Goal: Communication & Community: Participate in discussion

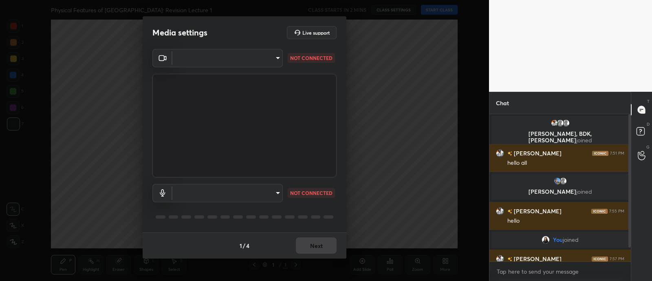
scroll to position [2, 2]
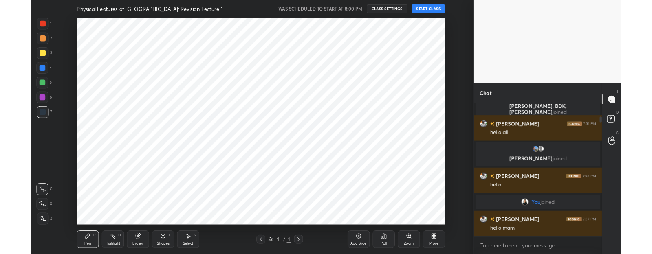
scroll to position [40522, 40294]
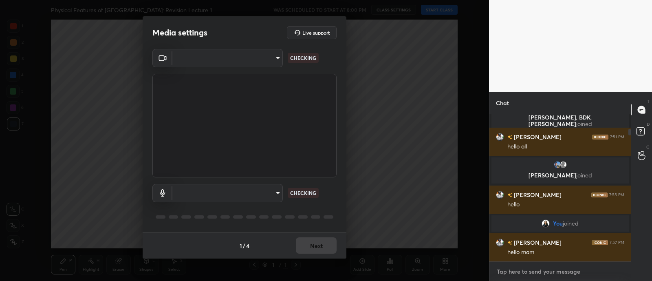
click at [582, 275] on textarea at bounding box center [560, 271] width 128 height 13
click at [261, 52] on body "1 2 3 4 5 6 7 C X Z C X Z E E Erase all H H Physical Features of [GEOGRAPHIC_DA…" at bounding box center [326, 140] width 652 height 281
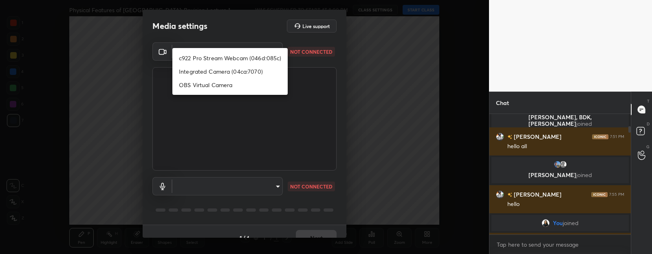
scroll to position [2, 2]
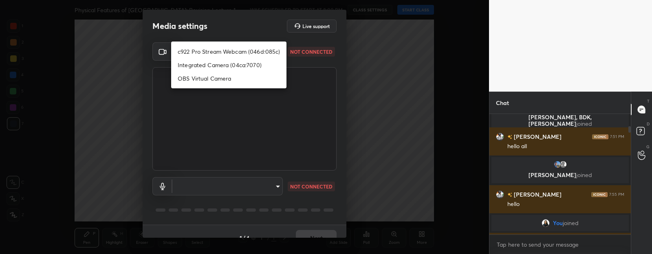
type textarea "x"
click at [264, 44] on ul "c922 Pro Stream Webcam (046d:085c) Integrated Camera (04ca:7070) OBS Virtual Ca…" at bounding box center [228, 65] width 115 height 47
click at [260, 54] on li "c922 Pro Stream Webcam (046d:085c)" at bounding box center [228, 51] width 115 height 13
type input "616e462ce49f2b731acc27ff55898988f573ff044000118a447989de77fda927"
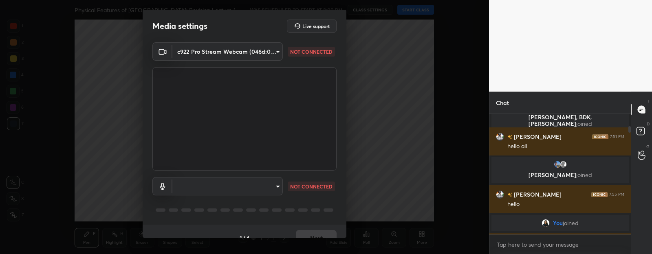
click at [262, 181] on body "1 2 3 4 5 6 7 C X Z C X Z E E Erase all H H Physical Features of [GEOGRAPHIC_DA…" at bounding box center [326, 127] width 652 height 254
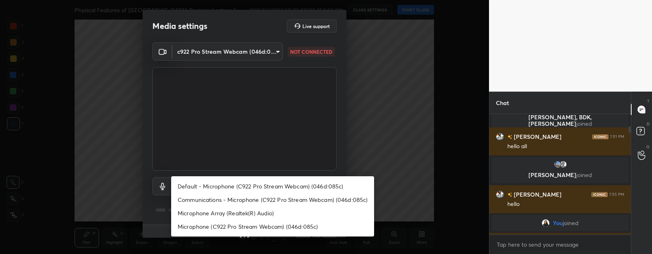
click at [276, 182] on li "Default - Microphone (C922 Pro Stream Webcam) (046d:085c)" at bounding box center [272, 186] width 203 height 13
type input "default"
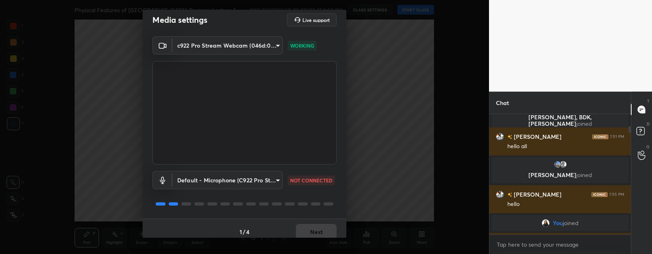
scroll to position [13, 0]
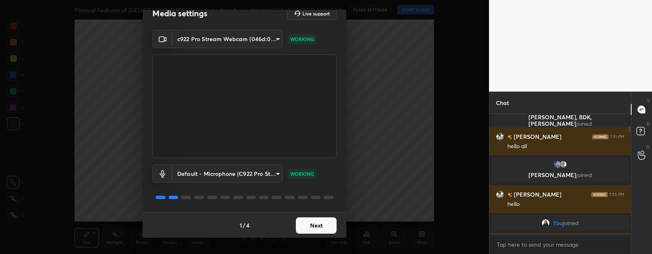
click at [321, 221] on button "Next" at bounding box center [316, 226] width 41 height 16
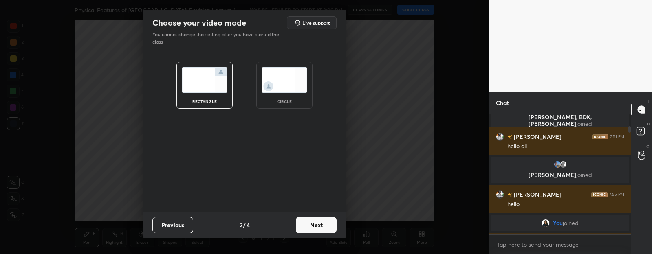
click at [284, 74] on img at bounding box center [285, 80] width 46 height 26
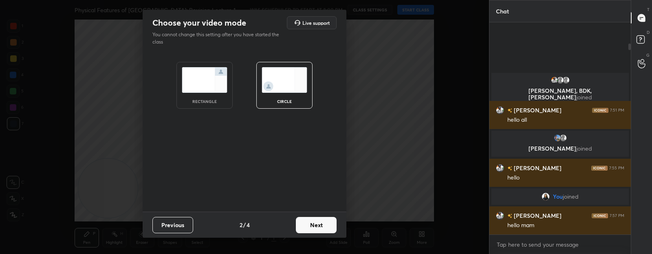
click at [316, 224] on button "Next" at bounding box center [316, 225] width 41 height 16
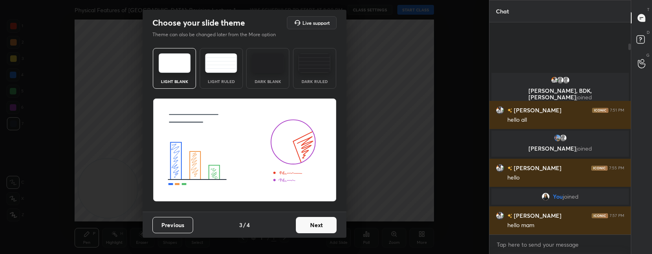
click at [315, 223] on button "Next" at bounding box center [316, 225] width 41 height 16
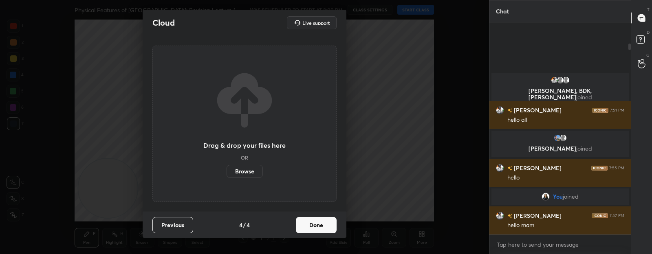
click at [325, 224] on button "Done" at bounding box center [316, 225] width 41 height 16
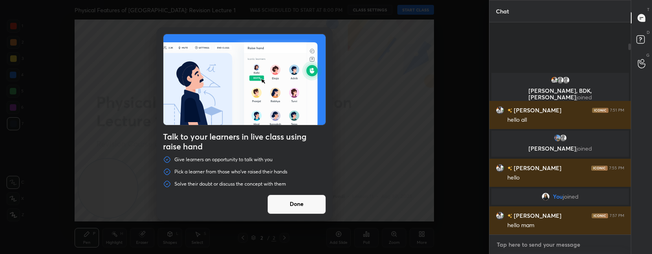
click at [535, 244] on textarea at bounding box center [560, 244] width 128 height 13
click at [292, 209] on button "Done" at bounding box center [296, 205] width 59 height 20
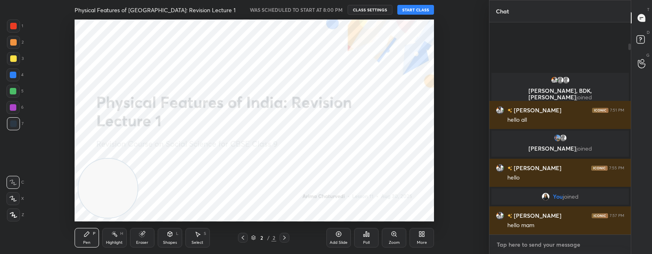
type textarea "x"
click at [515, 242] on textarea at bounding box center [560, 244] width 128 height 13
paste textarea "[URL][DOMAIN_NAME]"
type textarea "[URL][DOMAIN_NAME]"
type textarea "x"
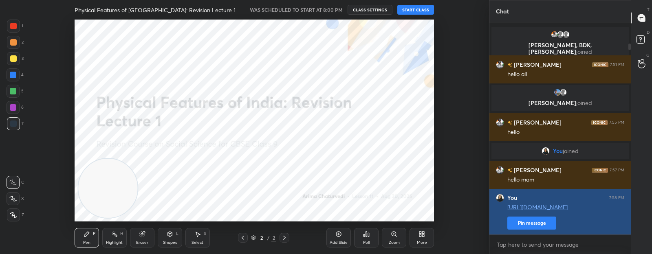
click at [540, 226] on button "Pin message" at bounding box center [531, 223] width 49 height 13
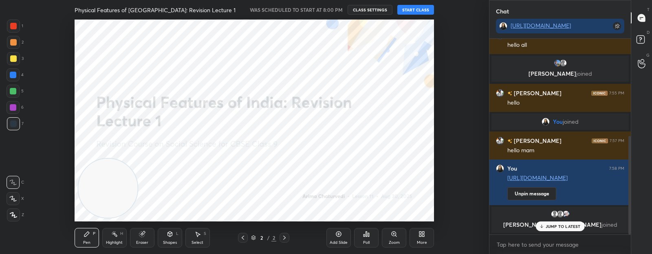
scroll to position [194, 0]
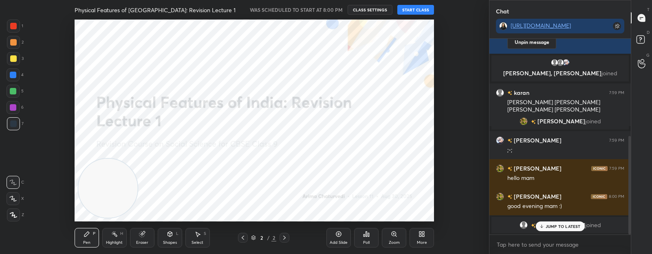
click at [571, 226] on p "JUMP TO LATEST" at bounding box center [563, 226] width 35 height 5
click at [421, 239] on div "More" at bounding box center [422, 238] width 24 height 20
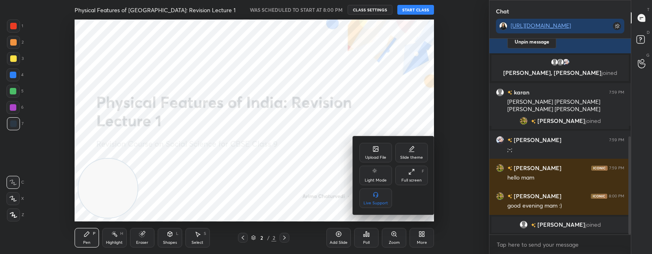
click at [381, 152] on div "Upload File" at bounding box center [375, 153] width 33 height 20
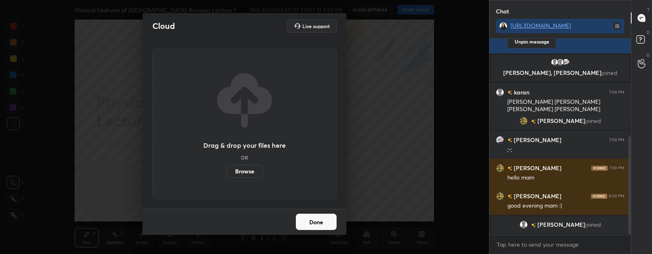
click at [249, 172] on label "Browse" at bounding box center [245, 171] width 36 height 13
click at [227, 172] on input "Browse" at bounding box center [227, 171] width 0 height 13
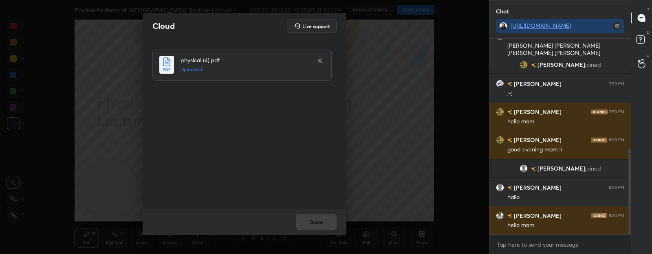
scroll to position [270, 0]
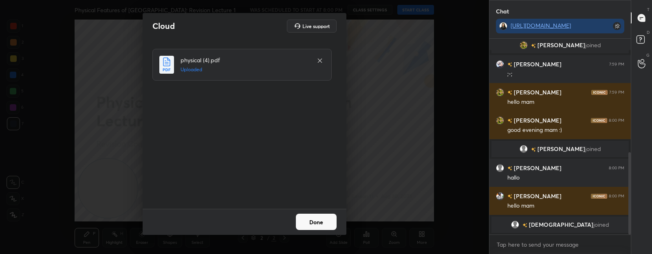
click at [320, 228] on button "Done" at bounding box center [316, 222] width 41 height 16
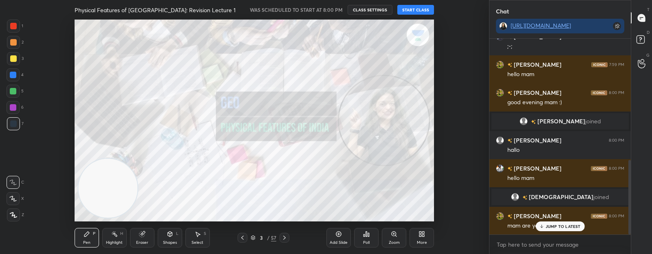
scroll to position [317, 0]
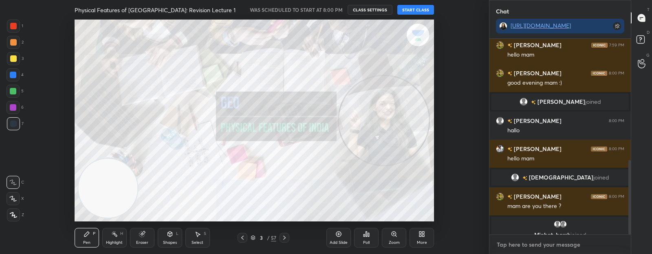
type textarea "x"
click at [546, 243] on textarea at bounding box center [560, 244] width 128 height 13
type textarea "y"
type textarea "x"
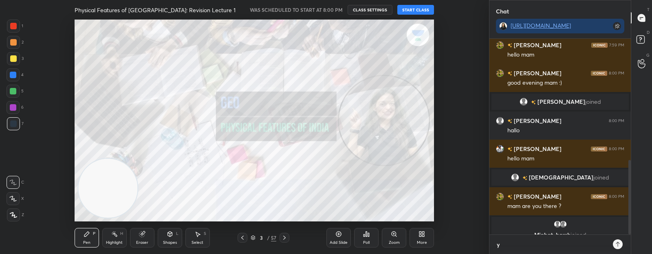
type textarea "ye"
type textarea "x"
type textarea "yes"
type textarea "x"
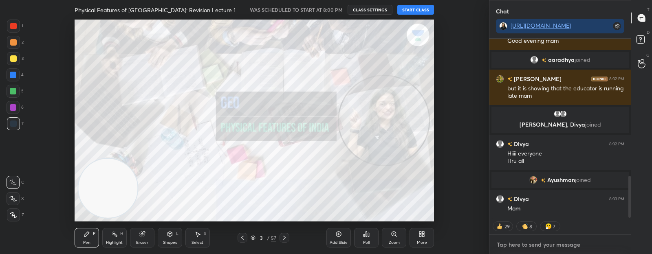
scroll to position [612, 0]
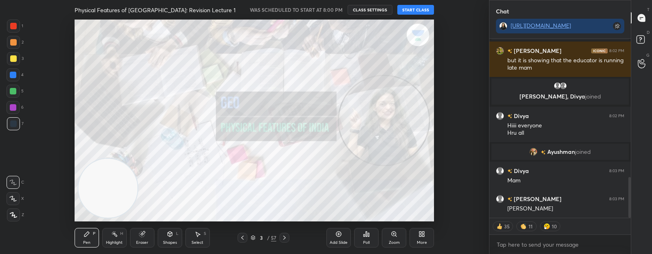
click at [414, 9] on button "START CLASS" at bounding box center [415, 10] width 37 height 10
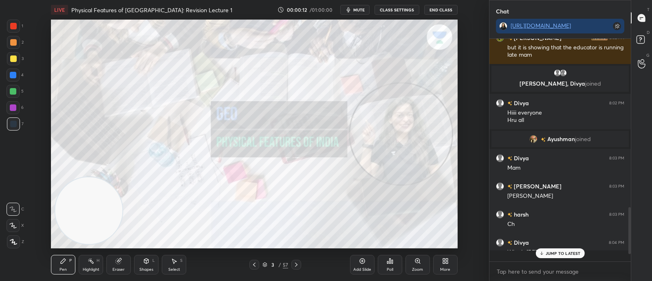
scroll to position [626, 0]
click at [556, 234] on div "Divya 8:04 PM Who is [PERSON_NAME]" at bounding box center [559, 247] width 141 height 28
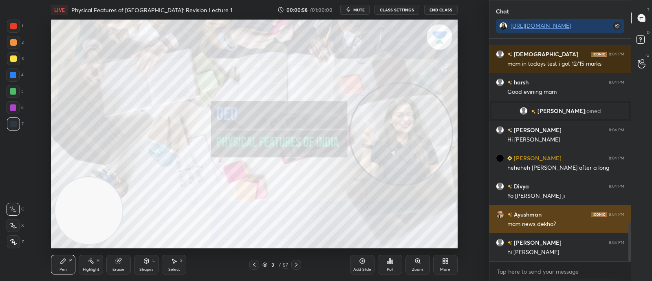
scroll to position [1031, 0]
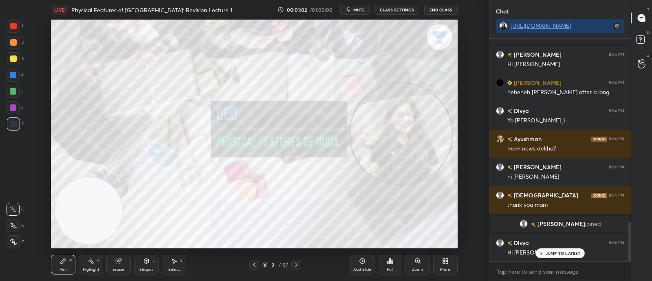
click at [550, 253] on p "JUMP TO LATEST" at bounding box center [563, 253] width 35 height 5
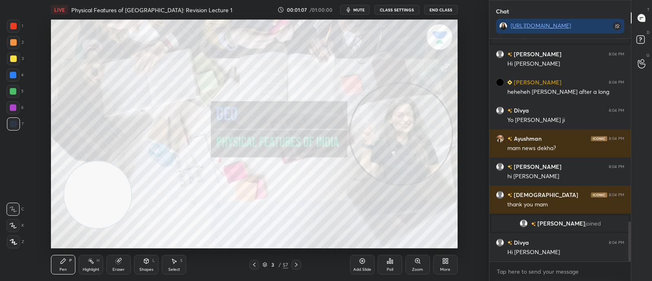
drag, startPoint x: 111, startPoint y: 206, endPoint x: 253, endPoint y: 11, distance: 241.2
click at [131, 161] on video at bounding box center [97, 194] width 67 height 67
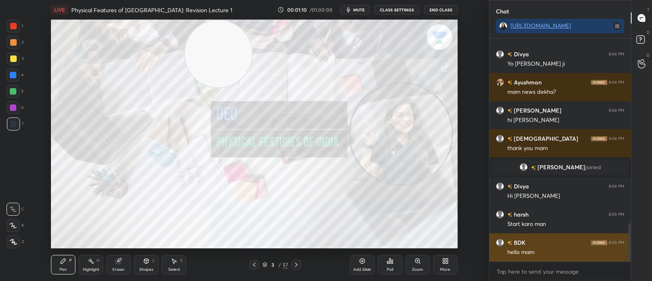
click at [551, 253] on div "hello mam" at bounding box center [565, 252] width 117 height 8
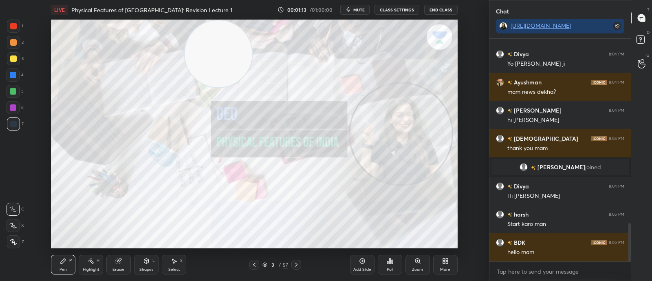
scroll to position [1100, 0]
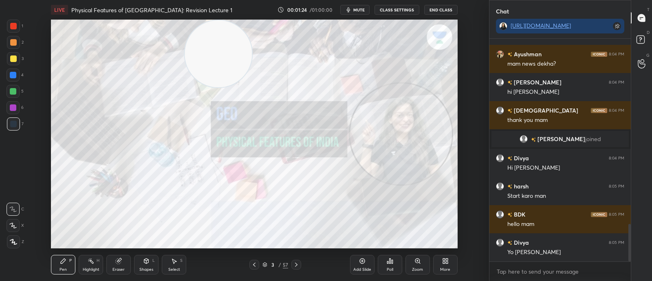
click at [264, 264] on icon at bounding box center [265, 263] width 4 height 2
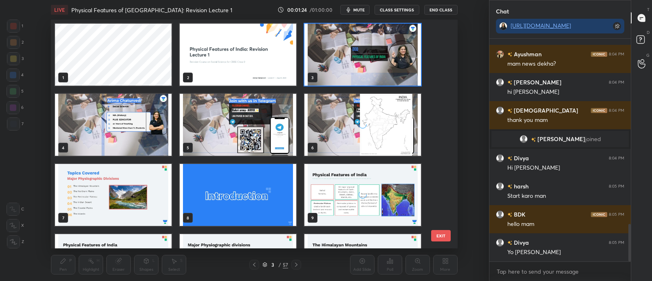
scroll to position [226, 402]
click at [355, 66] on img "grid" at bounding box center [362, 55] width 117 height 62
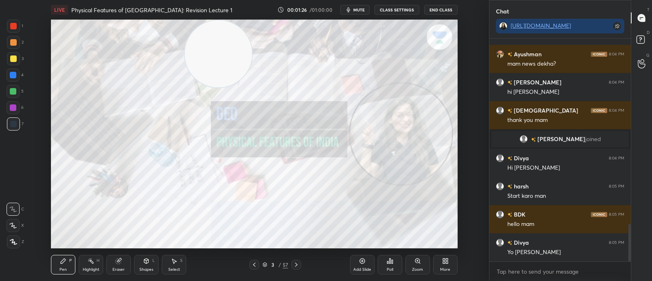
click at [355, 66] on img "grid" at bounding box center [362, 55] width 117 height 62
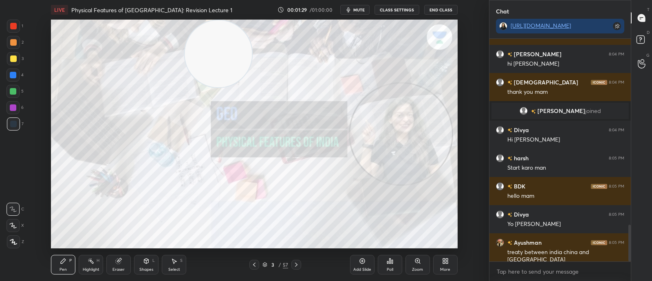
scroll to position [1156, 0]
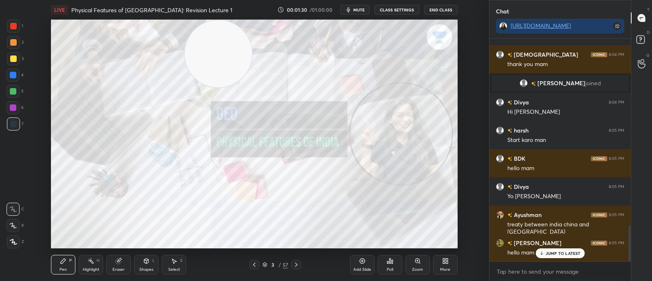
click at [567, 252] on p "JUMP TO LATEST" at bounding box center [563, 253] width 35 height 5
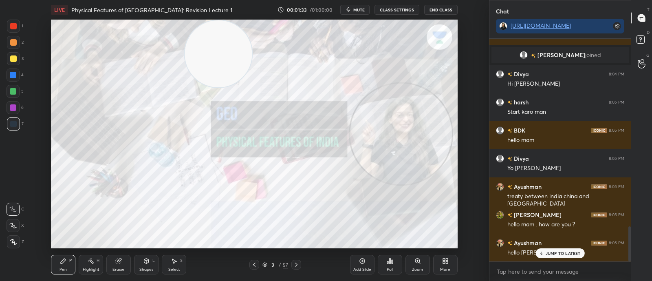
click at [554, 256] on div "naman 8:04 PM Hello mam [PERSON_NAME] 8:04 PM I'm good mam [PERSON_NAME] 8:04 P…" at bounding box center [559, 150] width 141 height 222
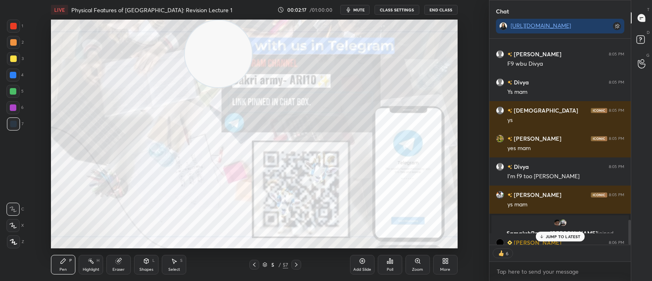
scroll to position [1500, 0]
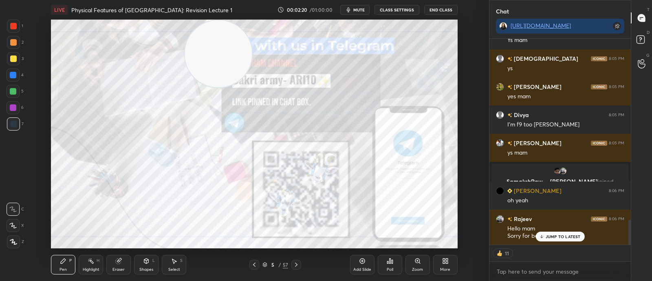
click at [463, 205] on div "Setting up your live class Poll for secs No correct answer Start poll" at bounding box center [254, 134] width 456 height 229
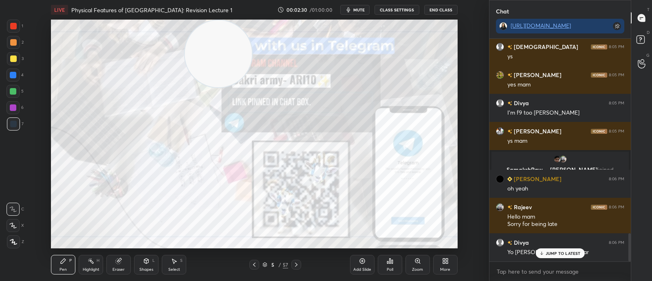
scroll to position [1511, 0]
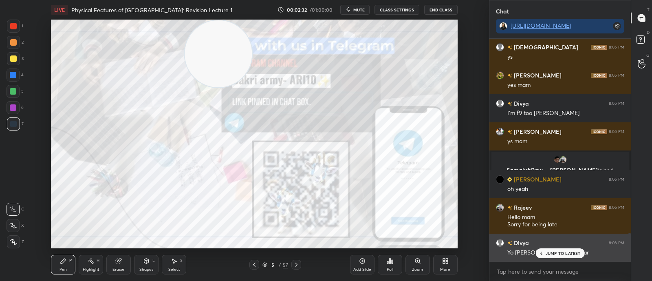
click at [560, 247] on div "Yo [PERSON_NAME] ji hru dear" at bounding box center [565, 252] width 117 height 10
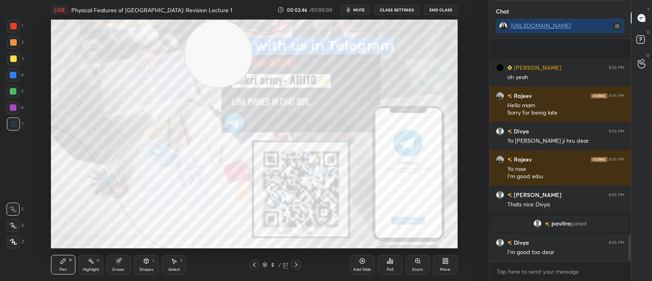
scroll to position [1679, 0]
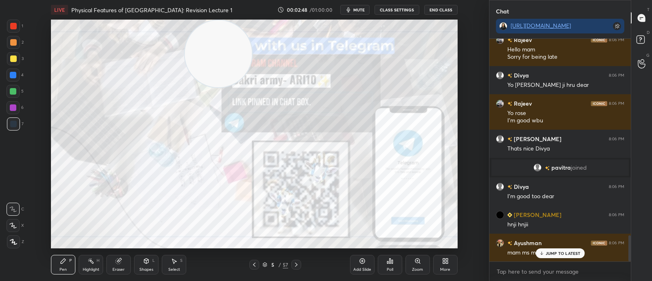
click at [560, 253] on p "JUMP TO LATEST" at bounding box center [563, 253] width 35 height 5
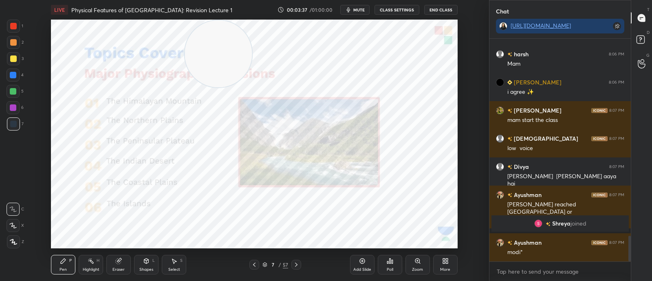
scroll to position [1724, 0]
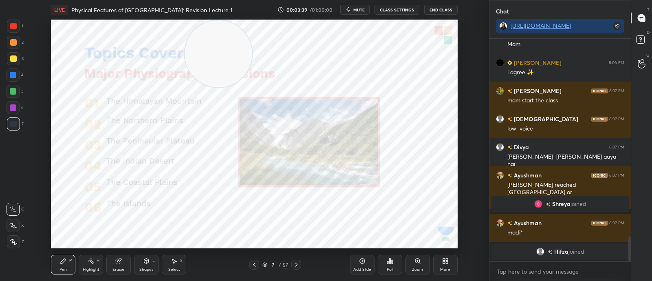
click at [257, 266] on icon at bounding box center [254, 264] width 7 height 7
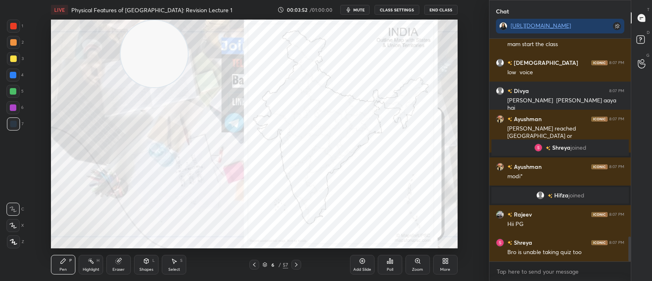
scroll to position [1799, 0]
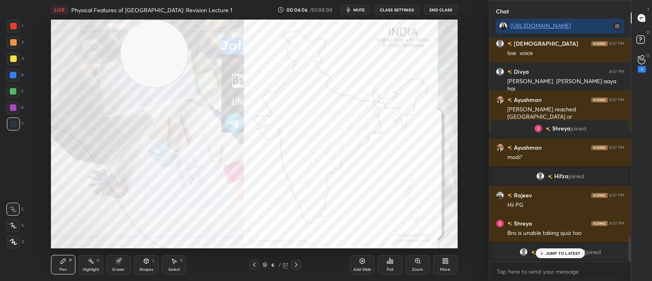
click at [416, 265] on div "Zoom" at bounding box center [417, 265] width 24 height 20
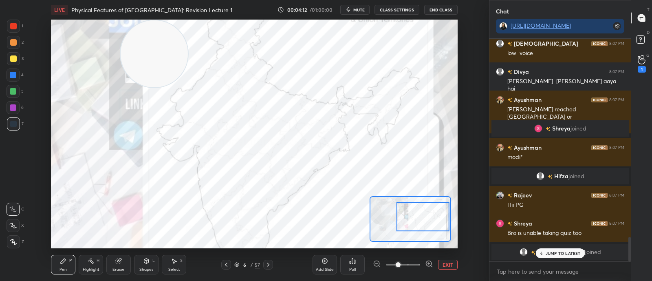
scroll to position [1780, 0]
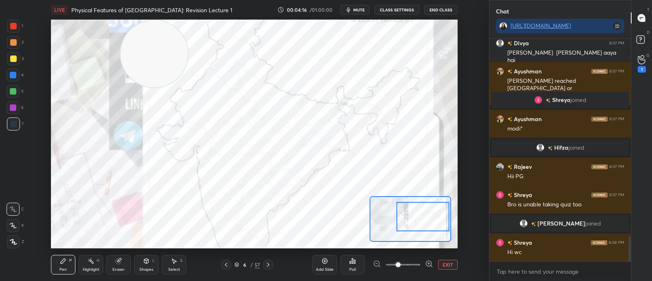
click at [7, 29] on div at bounding box center [13, 26] width 13 height 13
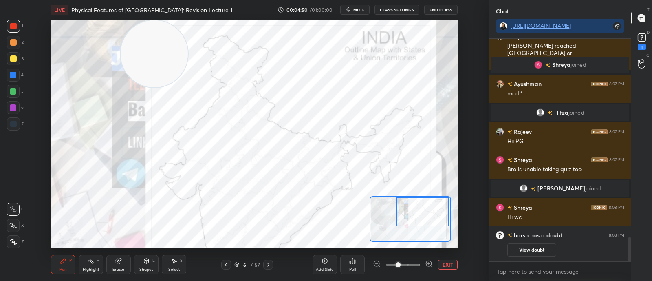
click at [16, 85] on div at bounding box center [13, 91] width 13 height 13
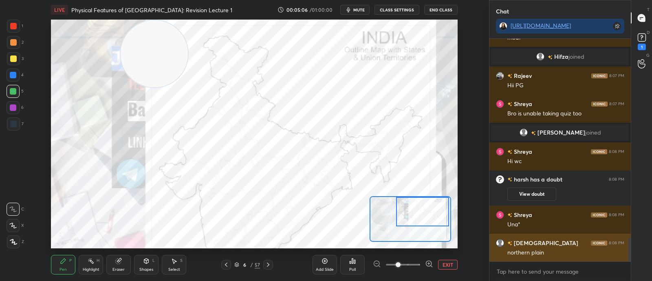
scroll to position [1871, 0]
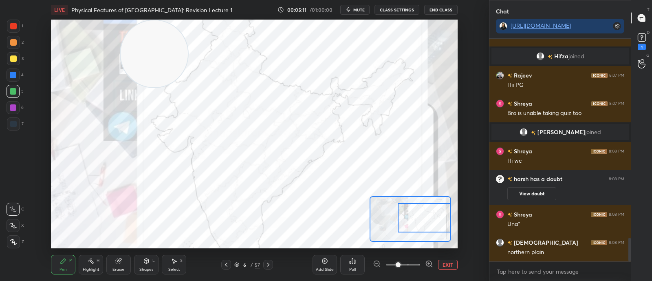
click at [13, 60] on div at bounding box center [13, 58] width 7 height 7
click at [13, 29] on div at bounding box center [13, 26] width 7 height 7
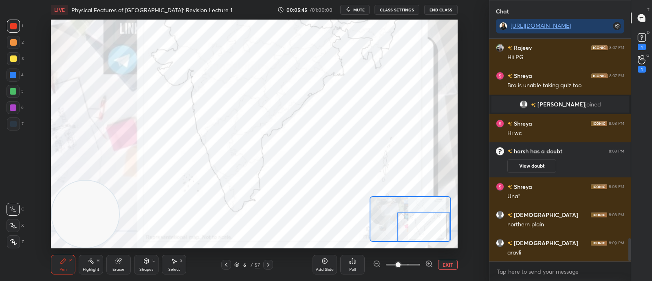
scroll to position [1927, 0]
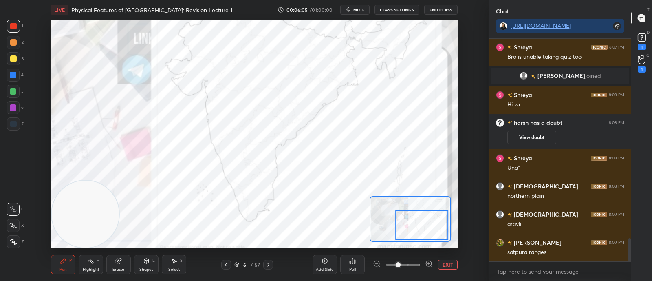
click at [17, 109] on div at bounding box center [13, 107] width 13 height 13
click at [14, 40] on div at bounding box center [13, 42] width 7 height 7
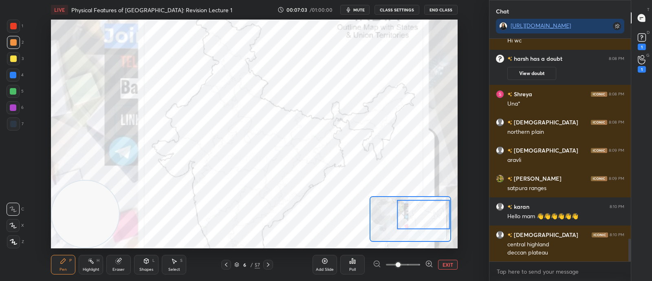
scroll to position [1990, 0]
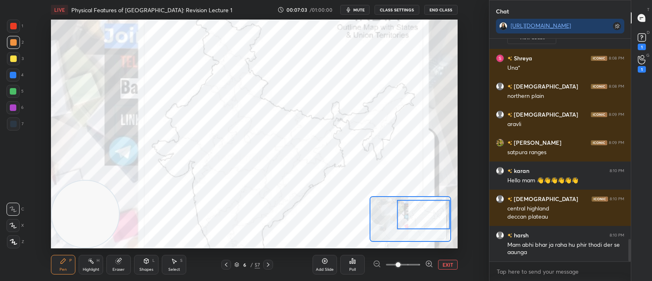
click at [16, 60] on div at bounding box center [13, 58] width 7 height 7
click at [445, 263] on button "EXIT" at bounding box center [448, 265] width 20 height 10
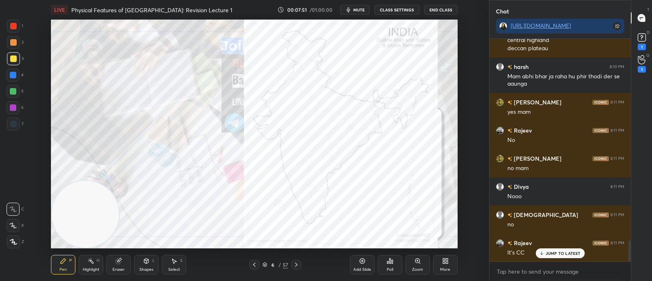
scroll to position [2186, 0]
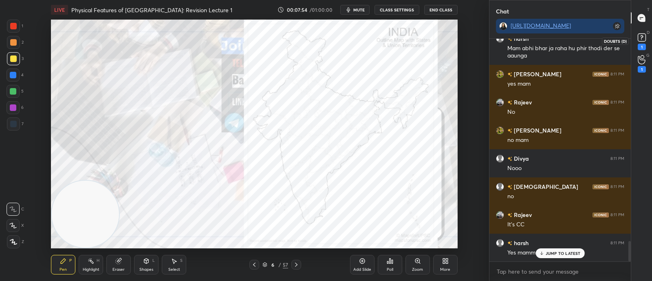
click at [639, 39] on rect at bounding box center [642, 38] width 8 height 8
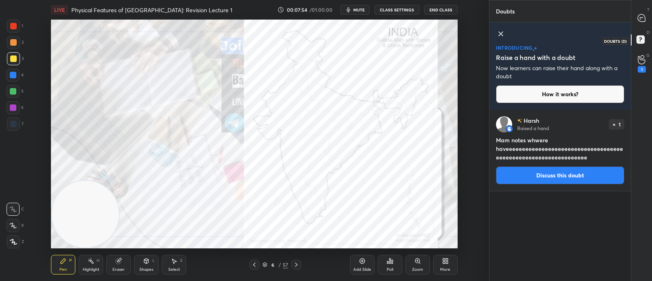
scroll to position [169, 139]
click at [501, 29] on icon at bounding box center [501, 34] width 10 height 10
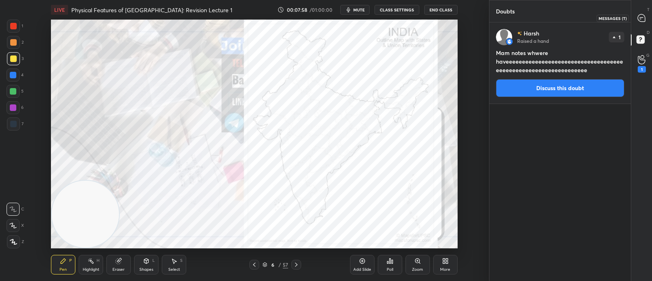
click at [639, 12] on div at bounding box center [642, 18] width 16 height 15
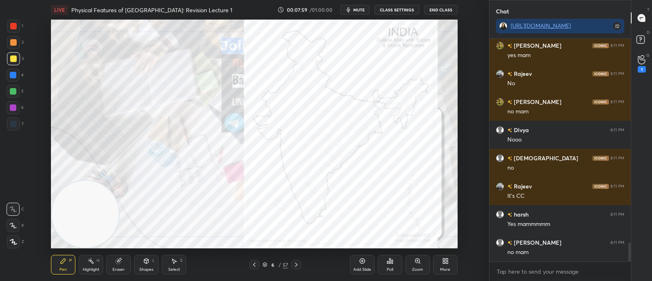
scroll to position [2420, 0]
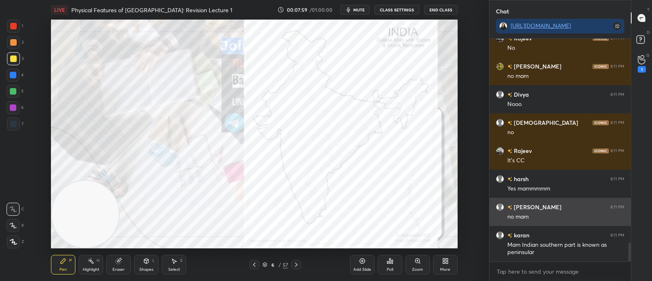
click at [590, 208] on div "[PERSON_NAME] 8:11 PM" at bounding box center [560, 207] width 128 height 9
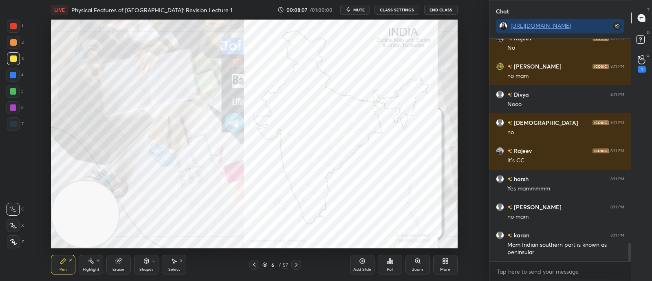
click at [264, 264] on icon at bounding box center [264, 264] width 5 height 5
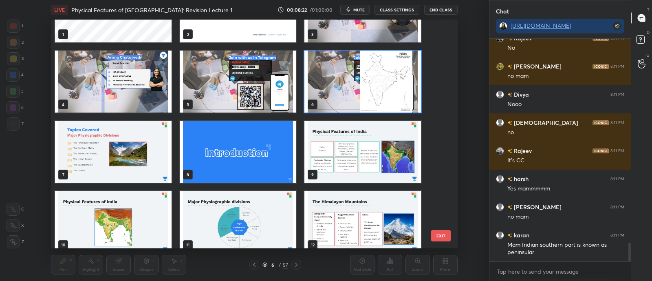
scroll to position [0, 0]
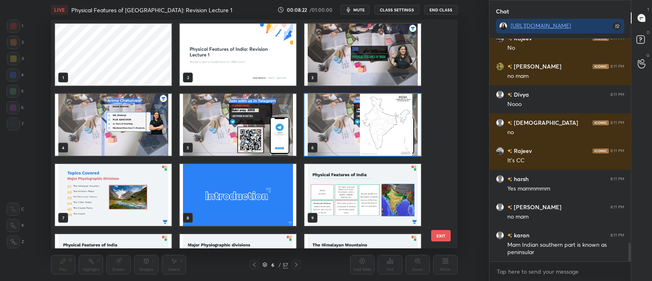
click at [289, 185] on img "grid" at bounding box center [238, 195] width 117 height 62
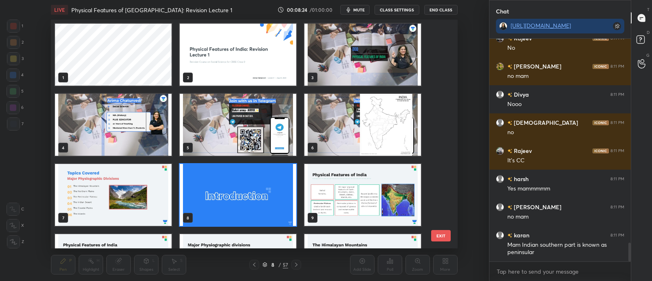
click at [358, 203] on img "grid" at bounding box center [362, 195] width 117 height 62
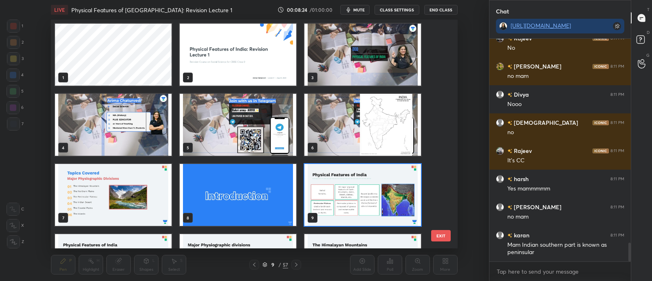
click at [359, 203] on img "grid" at bounding box center [362, 195] width 117 height 62
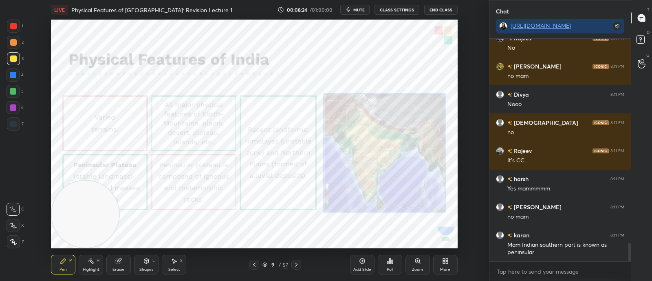
click at [361, 203] on img "grid" at bounding box center [362, 195] width 117 height 62
click at [297, 267] on icon at bounding box center [296, 264] width 7 height 7
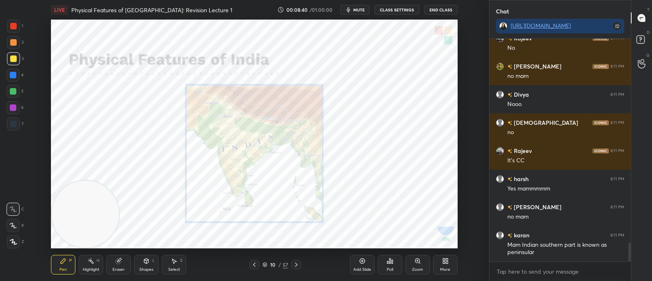
click at [295, 265] on icon at bounding box center [296, 264] width 7 height 7
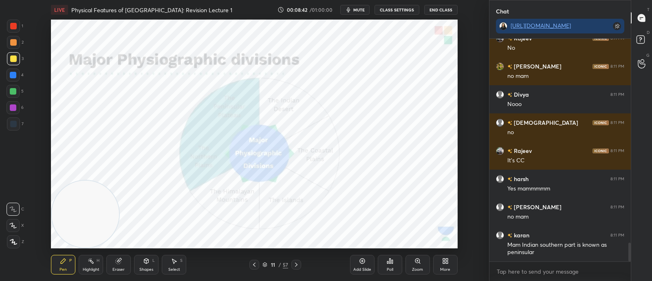
click at [303, 264] on div "11 / 57" at bounding box center [275, 265] width 150 height 10
click at [298, 265] on icon at bounding box center [296, 264] width 7 height 7
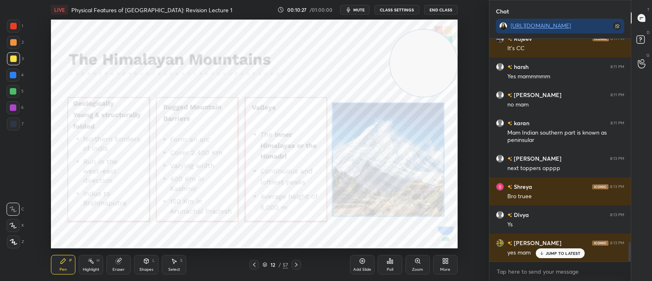
scroll to position [2, 2]
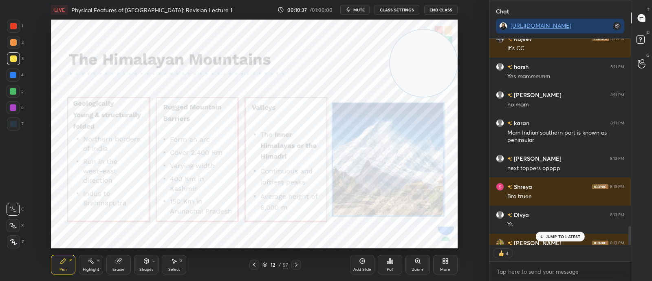
click at [255, 265] on icon at bounding box center [254, 264] width 7 height 7
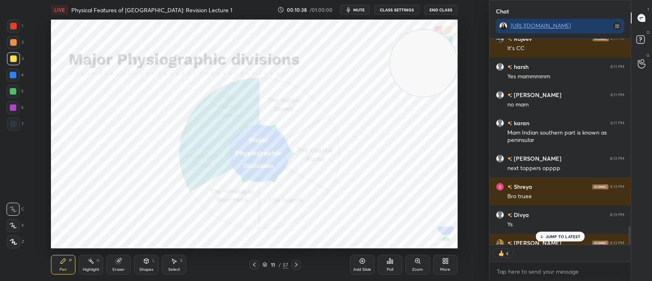
click at [265, 264] on icon at bounding box center [265, 263] width 4 height 2
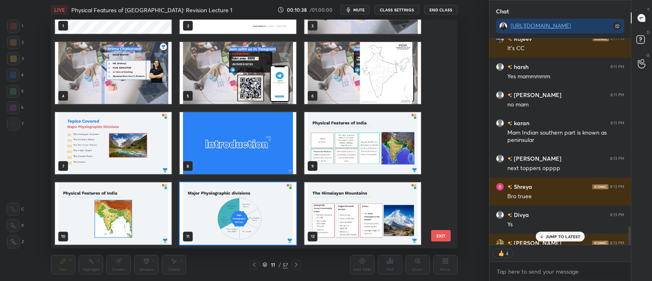
scroll to position [226, 402]
click at [360, 84] on img "grid" at bounding box center [362, 73] width 117 height 62
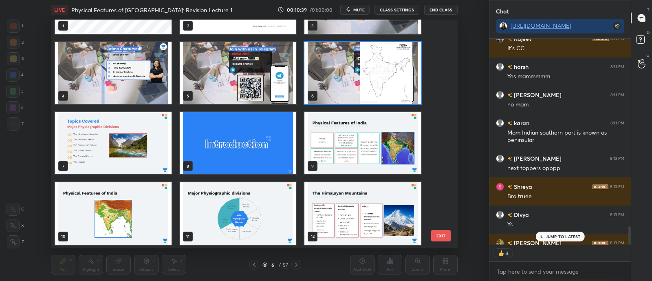
click at [363, 85] on img "grid" at bounding box center [362, 73] width 117 height 62
click at [361, 86] on img "grid" at bounding box center [362, 73] width 117 height 62
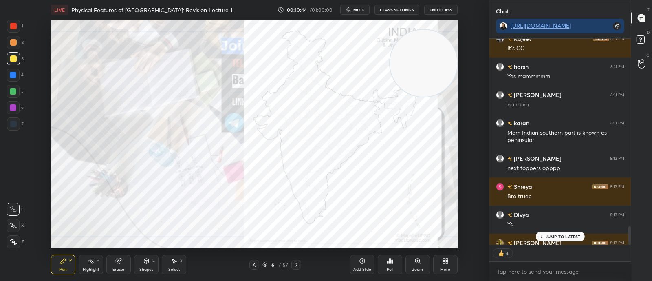
click at [267, 260] on div "6 / 57" at bounding box center [275, 265] width 52 height 10
click at [263, 267] on icon at bounding box center [264, 264] width 5 height 5
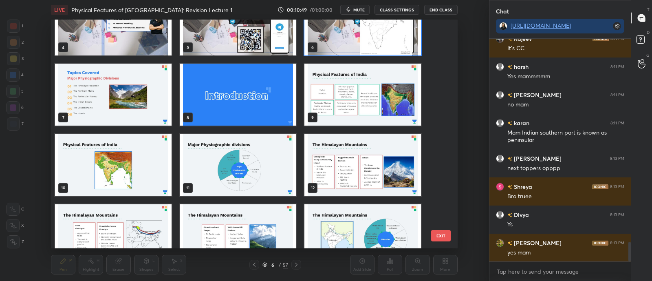
scroll to position [2323, 0]
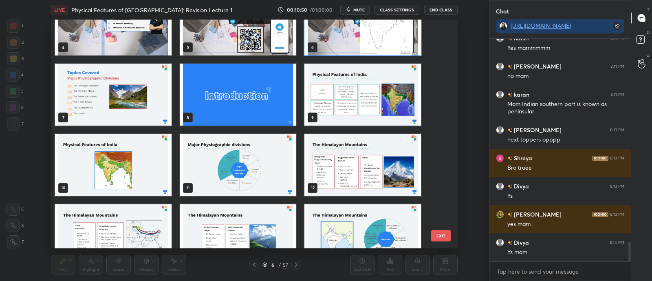
click at [343, 174] on img "grid" at bounding box center [362, 165] width 117 height 62
click at [346, 172] on img "grid" at bounding box center [362, 165] width 117 height 62
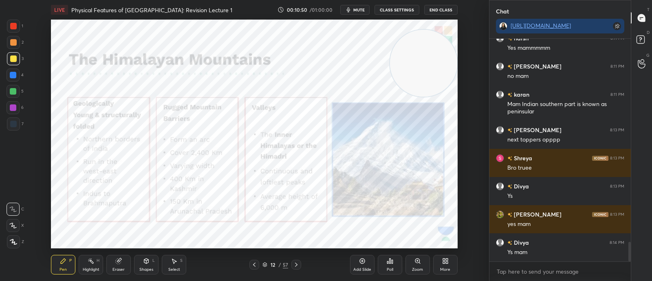
click at [351, 174] on img "grid" at bounding box center [362, 165] width 117 height 62
click at [366, 257] on div "Add Slide" at bounding box center [362, 265] width 24 height 20
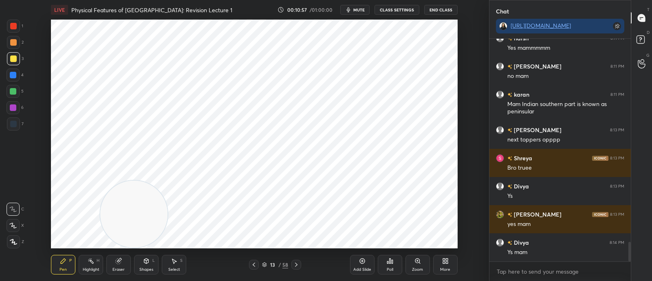
click at [18, 123] on div at bounding box center [13, 123] width 13 height 13
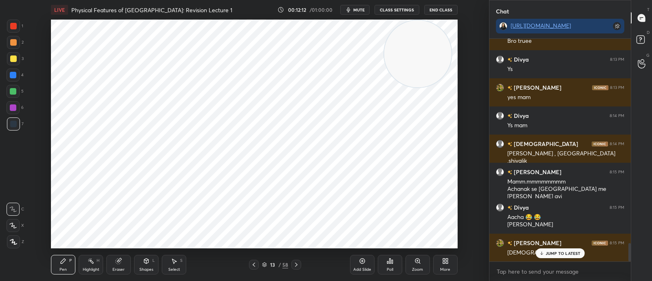
scroll to position [2478, 0]
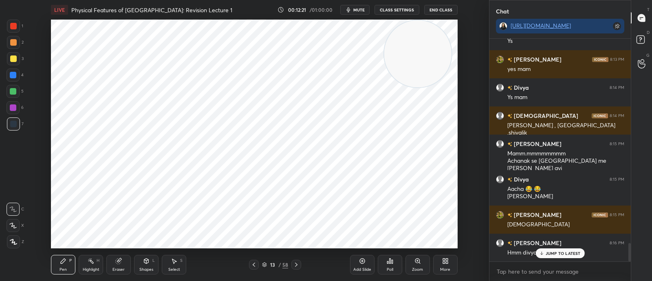
click at [412, 69] on video at bounding box center [417, 53] width 67 height 67
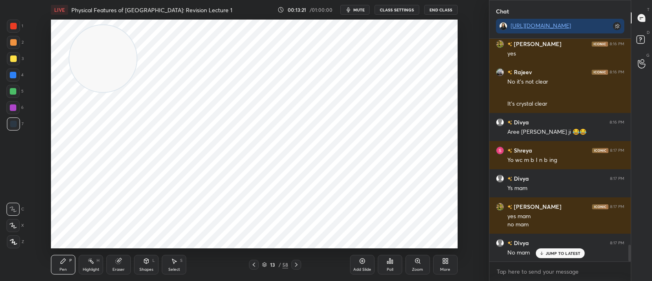
scroll to position [2789, 0]
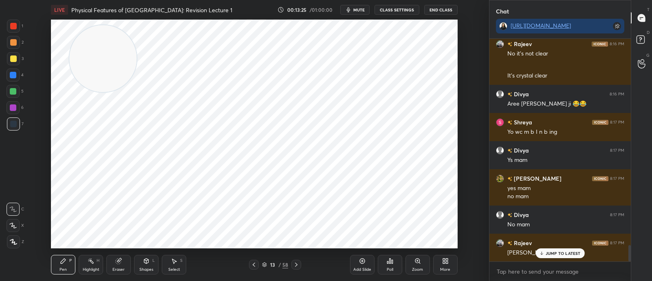
click at [255, 268] on icon at bounding box center [254, 264] width 7 height 7
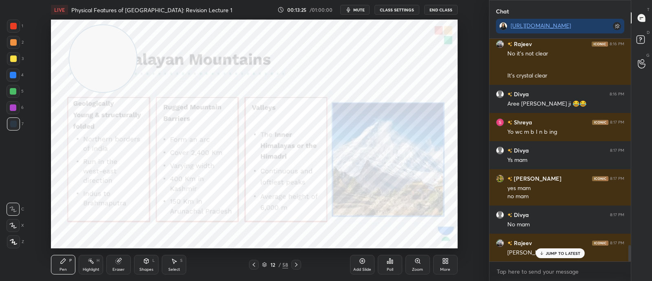
click at [265, 261] on div "12 / 58" at bounding box center [275, 264] width 26 height 7
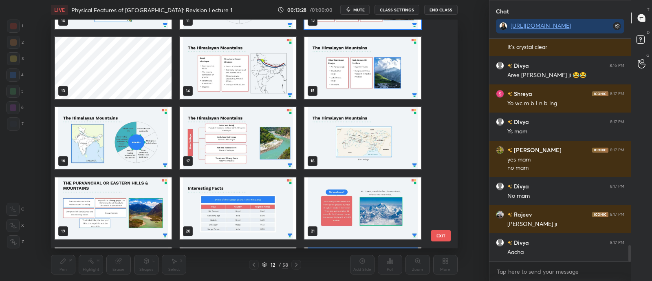
scroll to position [2846, 0]
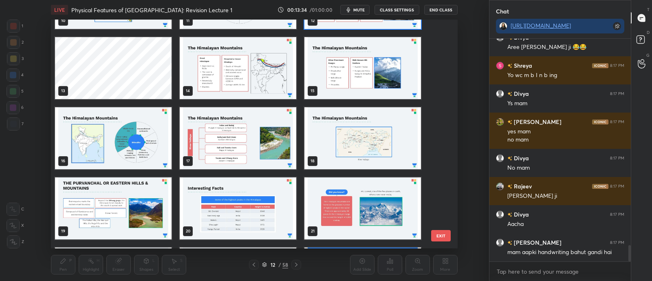
click at [171, 161] on img "grid" at bounding box center [113, 138] width 117 height 62
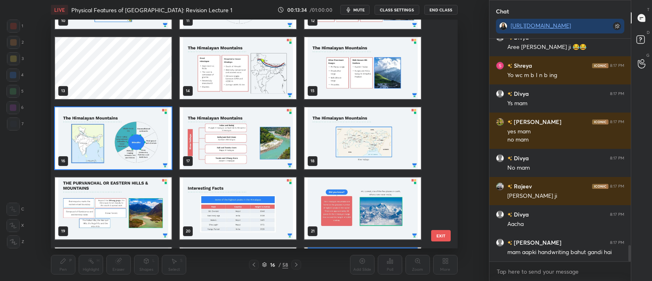
click at [172, 160] on div "16" at bounding box center [113, 138] width 118 height 64
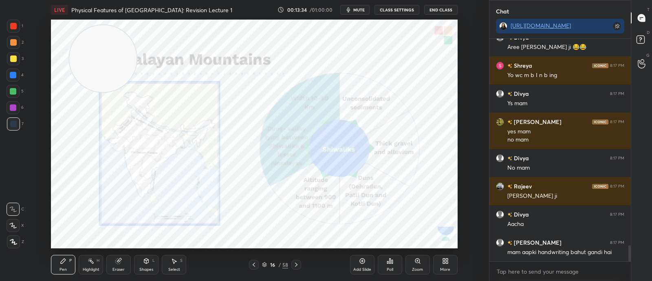
click at [172, 158] on div "16" at bounding box center [113, 138] width 125 height 70
click at [297, 264] on icon at bounding box center [296, 264] width 2 height 4
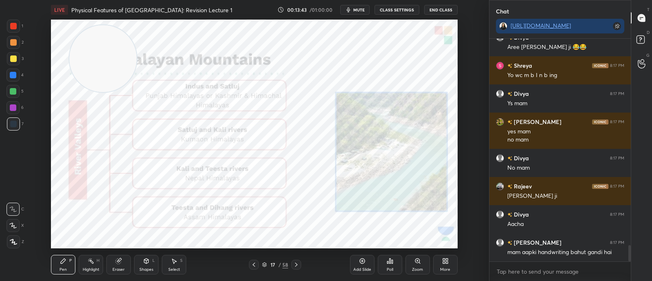
click at [117, 263] on icon at bounding box center [118, 260] width 5 height 5
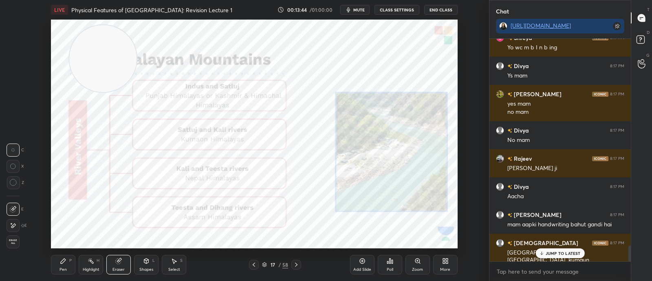
click at [15, 242] on span "Erase all" at bounding box center [13, 242] width 12 height 6
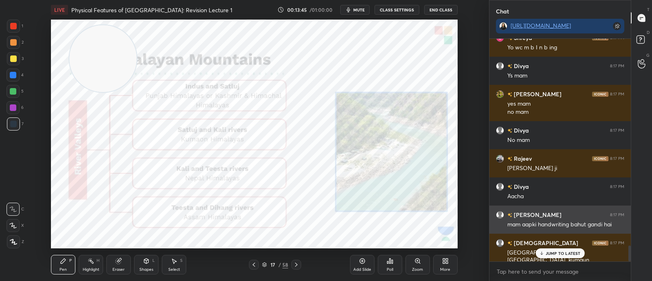
scroll to position [2901, 0]
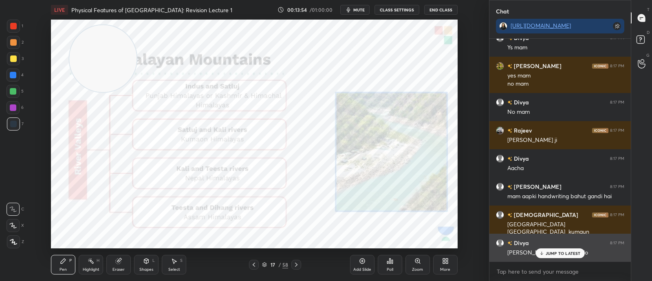
click at [560, 254] on p "JUMP TO LATEST" at bounding box center [563, 253] width 35 height 5
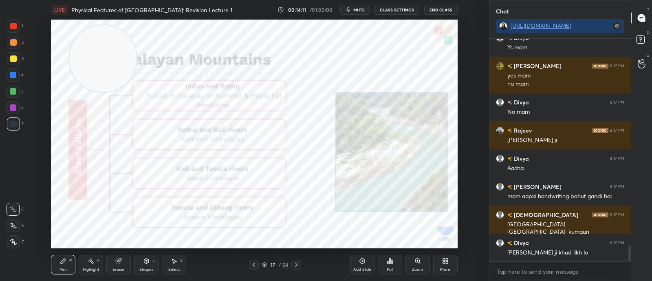
click at [262, 267] on div "17 / 58" at bounding box center [275, 264] width 26 height 7
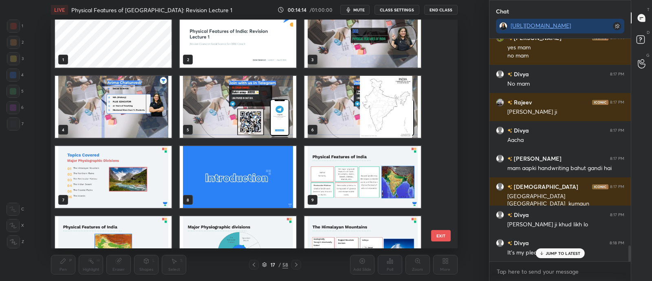
scroll to position [2958, 0]
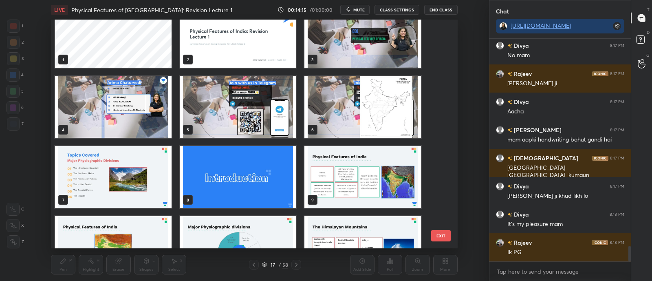
click at [369, 111] on img "grid" at bounding box center [362, 107] width 117 height 62
click at [371, 113] on img "grid" at bounding box center [362, 107] width 117 height 62
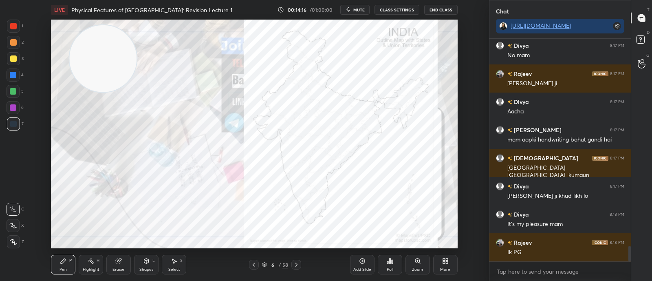
click at [372, 113] on img "grid" at bounding box center [362, 107] width 117 height 62
click at [15, 78] on div at bounding box center [13, 74] width 13 height 13
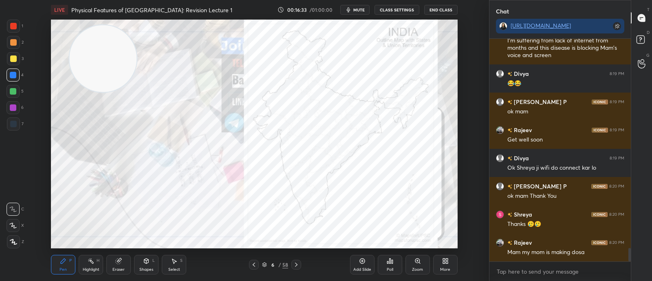
scroll to position [3437, 0]
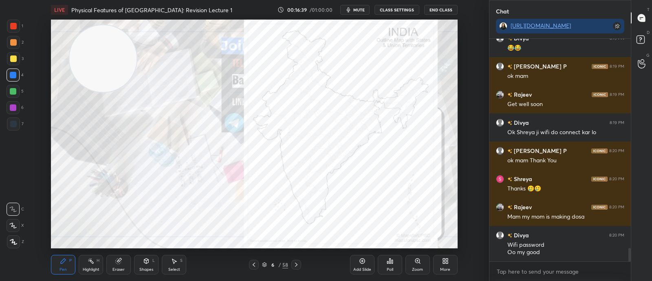
click at [250, 262] on div at bounding box center [254, 265] width 10 height 10
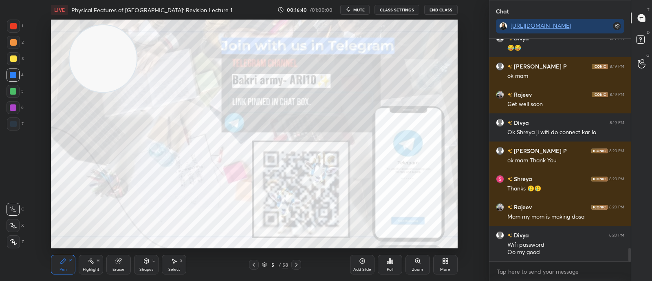
click at [267, 263] on div "5 / 58" at bounding box center [275, 264] width 26 height 7
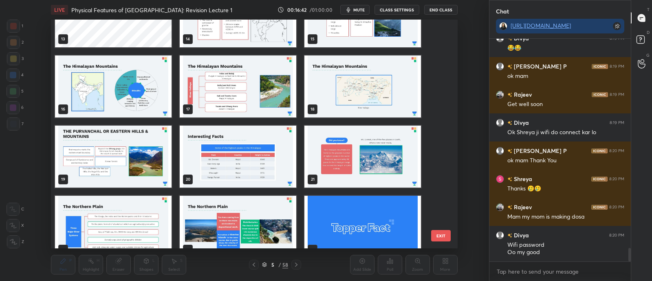
scroll to position [319, 0]
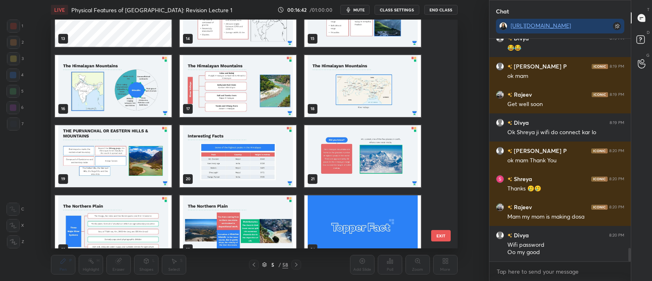
click at [283, 88] on img "grid" at bounding box center [238, 86] width 117 height 62
click at [286, 93] on img "grid" at bounding box center [238, 86] width 117 height 62
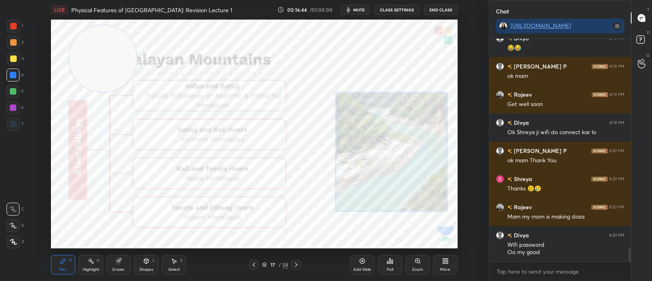
click at [264, 264] on icon at bounding box center [264, 264] width 5 height 5
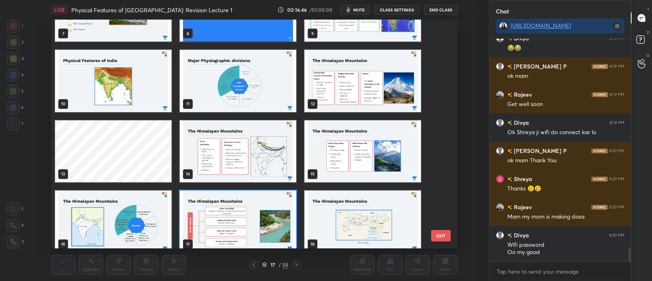
scroll to position [185, 0]
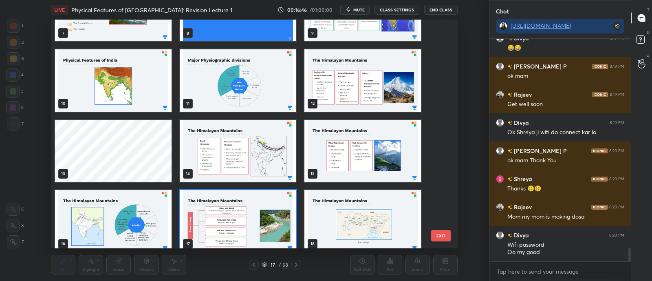
click at [269, 170] on img "grid" at bounding box center [238, 150] width 117 height 62
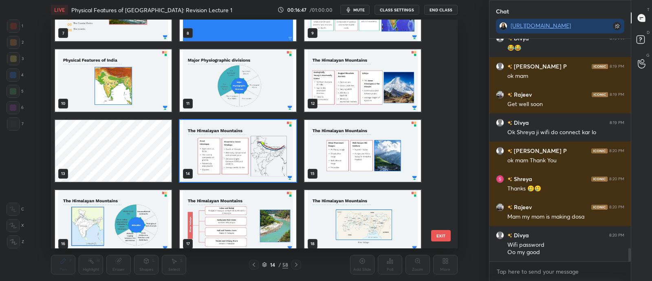
click at [273, 168] on img "grid" at bounding box center [238, 150] width 117 height 62
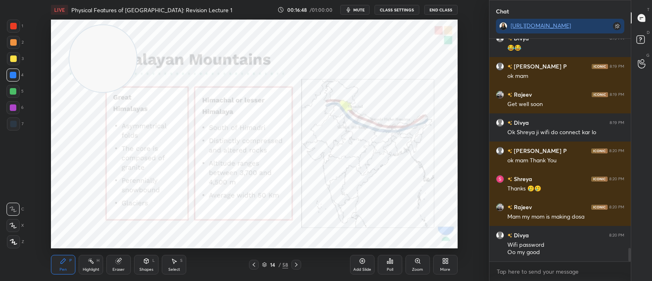
click at [263, 267] on div "14 / 58" at bounding box center [275, 264] width 26 height 7
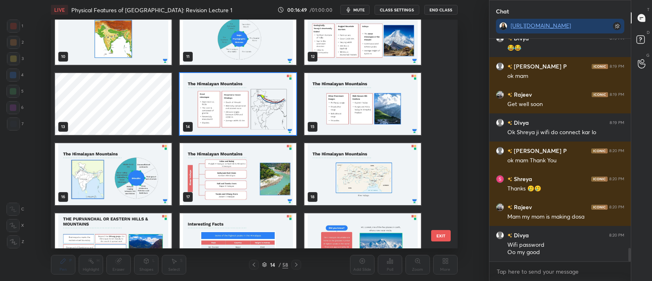
scroll to position [231, 0]
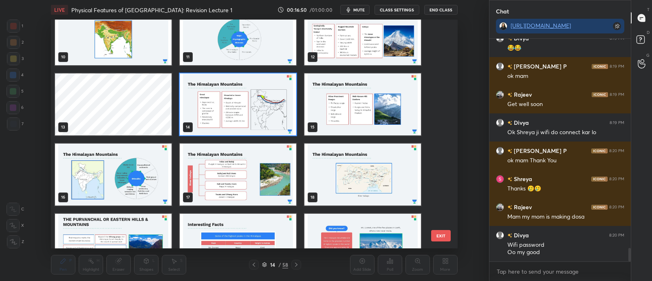
click at [270, 174] on img "grid" at bounding box center [238, 174] width 117 height 62
click at [273, 177] on img "grid" at bounding box center [238, 174] width 117 height 62
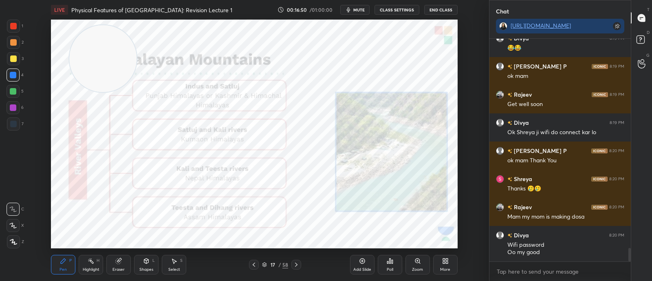
click at [277, 177] on img "grid" at bounding box center [238, 174] width 117 height 62
click at [268, 268] on div "17 / 58" at bounding box center [275, 264] width 26 height 7
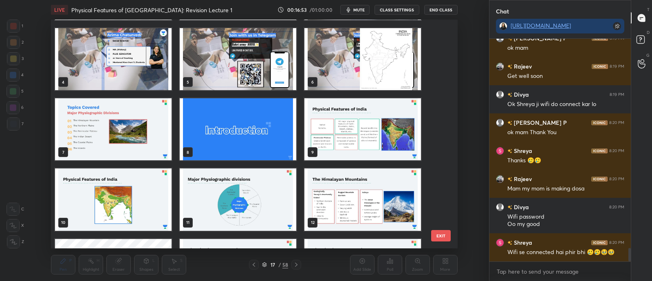
scroll to position [42, 0]
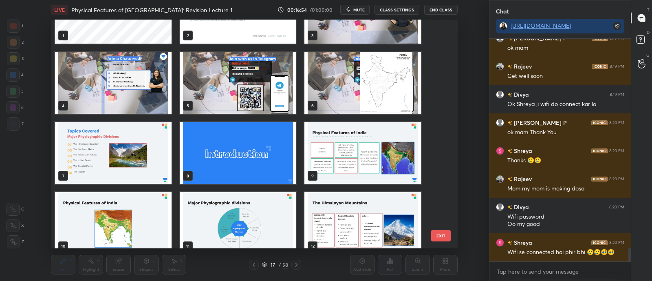
click at [354, 97] on img "grid" at bounding box center [362, 83] width 117 height 62
click at [352, 99] on img "grid" at bounding box center [362, 83] width 117 height 62
click at [355, 101] on img "grid" at bounding box center [362, 83] width 117 height 62
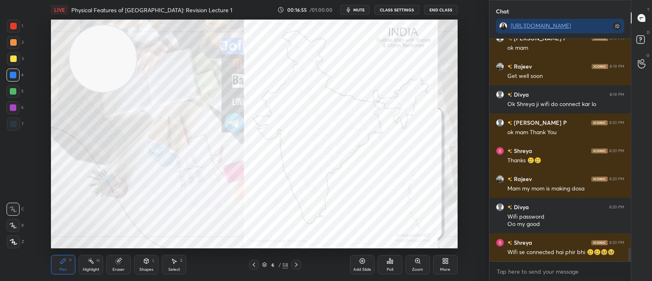
click at [122, 260] on div "Eraser" at bounding box center [118, 265] width 24 height 20
click at [55, 275] on div "Pen P Highlight H Eraser Shapes L Select S 6 / 58 Add Slide Poll Zoom More" at bounding box center [254, 264] width 407 height 33
click at [63, 266] on div "Pen P" at bounding box center [63, 265] width 24 height 20
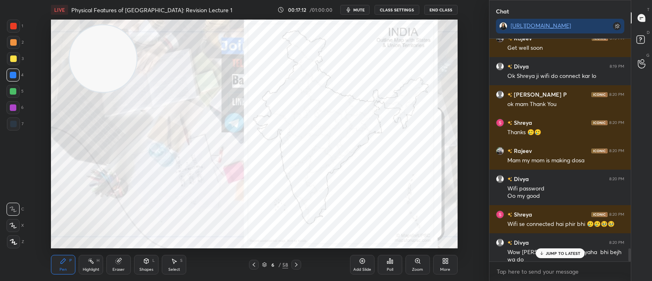
scroll to position [3521, 0]
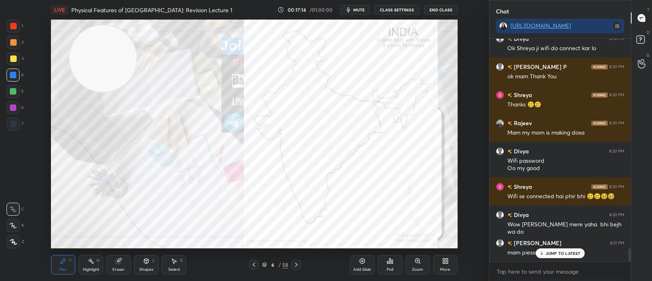
click at [550, 249] on div "mam piesss play song" at bounding box center [565, 253] width 117 height 8
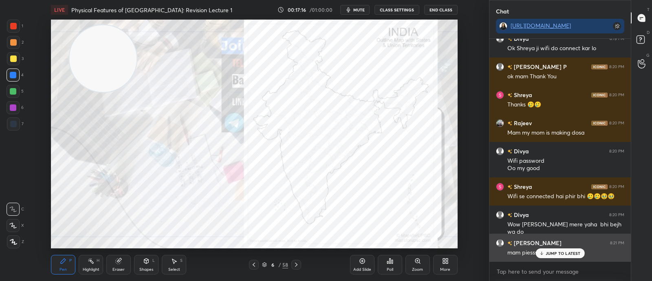
click at [561, 255] on p "JUMP TO LATEST" at bounding box center [563, 253] width 35 height 5
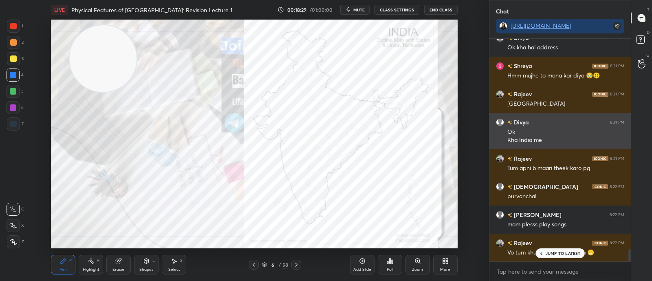
scroll to position [3819, 0]
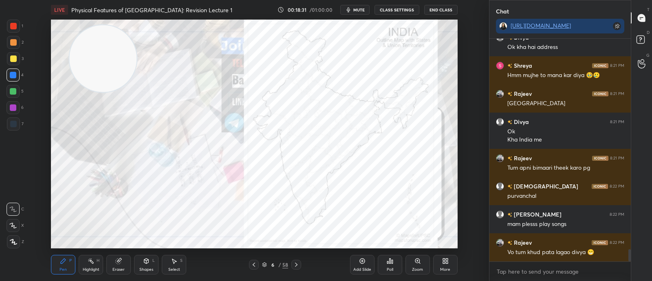
click at [252, 266] on icon at bounding box center [254, 264] width 7 height 7
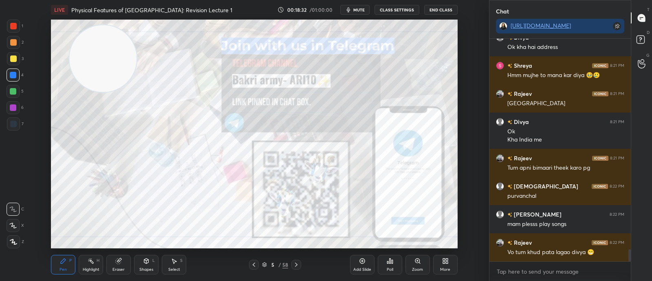
click at [263, 262] on icon at bounding box center [264, 264] width 5 height 5
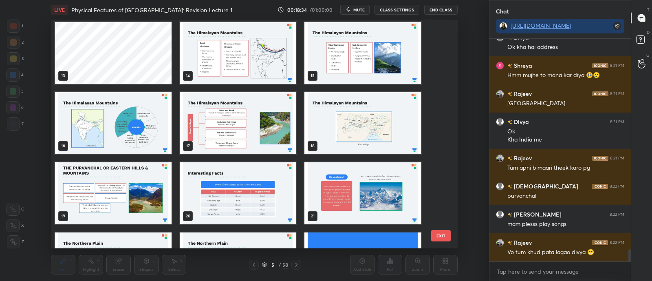
scroll to position [281, 0]
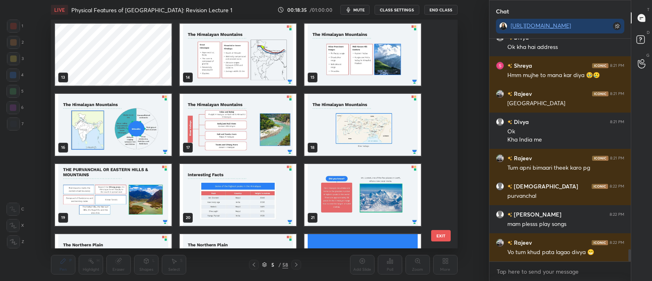
click at [243, 137] on img "grid" at bounding box center [238, 125] width 117 height 62
click at [247, 137] on img "grid" at bounding box center [238, 125] width 117 height 62
click at [247, 135] on img "grid" at bounding box center [238, 125] width 117 height 62
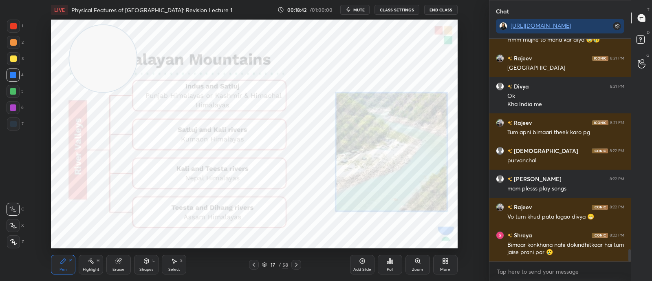
scroll to position [3883, 0]
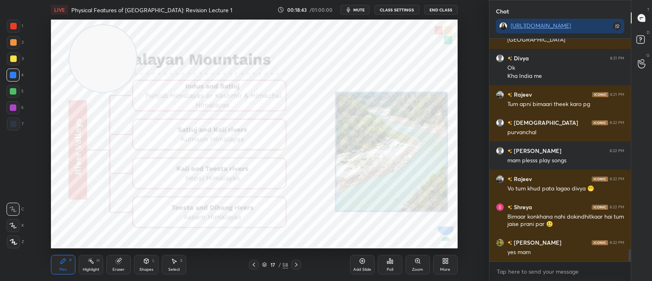
click at [264, 263] on icon at bounding box center [264, 264] width 5 height 5
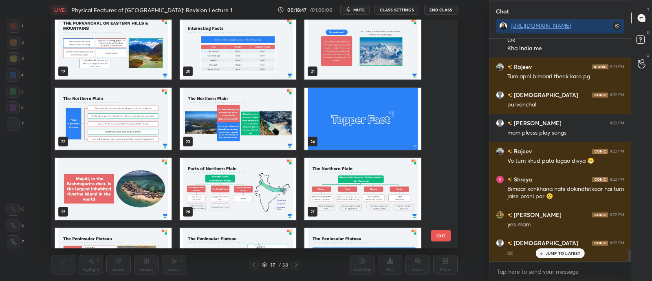
scroll to position [427, 0]
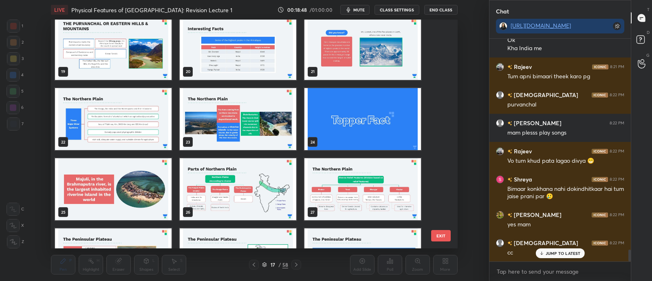
click at [160, 133] on img "grid" at bounding box center [113, 119] width 117 height 62
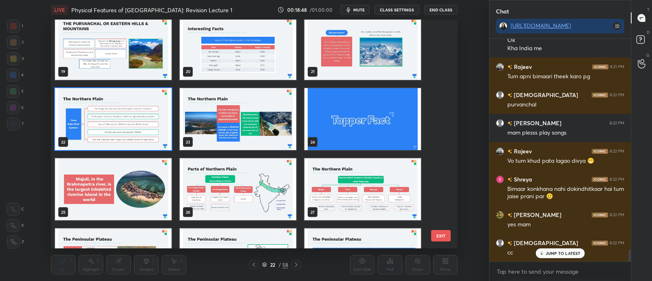
click at [161, 135] on img "grid" at bounding box center [113, 119] width 117 height 62
click at [162, 134] on img "grid" at bounding box center [113, 119] width 117 height 62
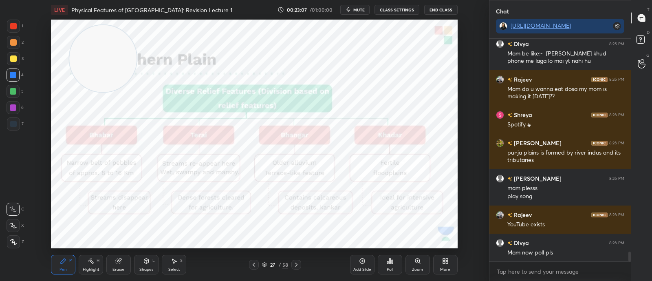
scroll to position [4760, 0]
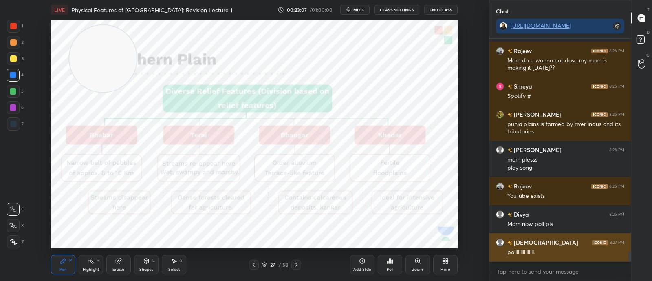
click at [552, 251] on div "pollllllllllllllll." at bounding box center [565, 252] width 117 height 8
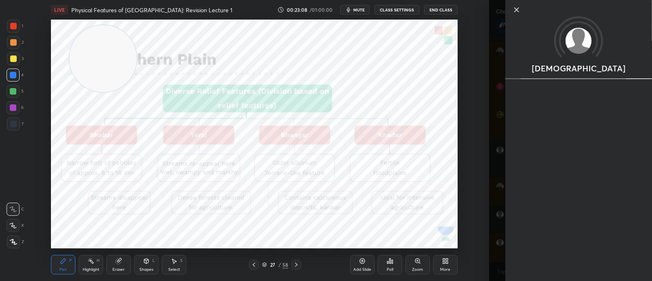
click at [387, 247] on div "Poll" at bounding box center [390, 265] width 24 height 46
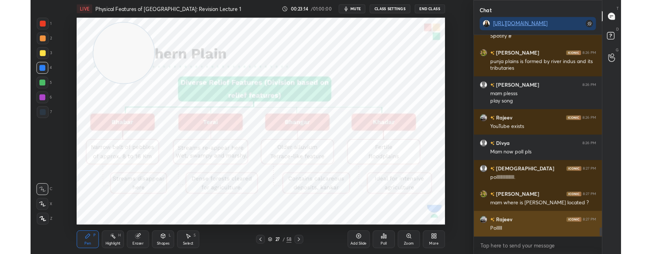
scroll to position [4844, 0]
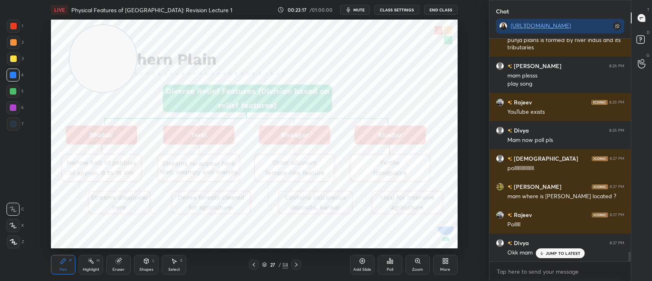
click at [357, 7] on span "mute" at bounding box center [358, 10] width 11 height 6
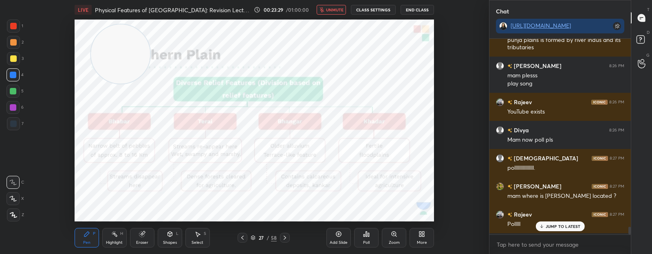
scroll to position [4878, 0]
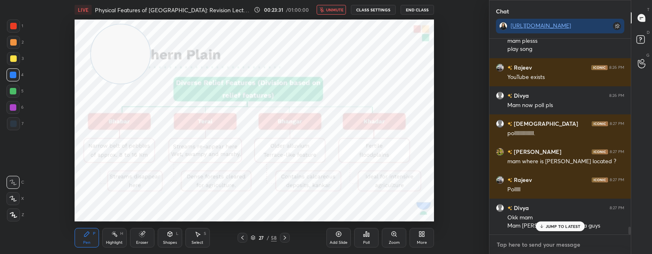
type textarea "x"
click at [546, 242] on textarea at bounding box center [560, 244] width 128 height 13
type textarea "c"
type textarea "x"
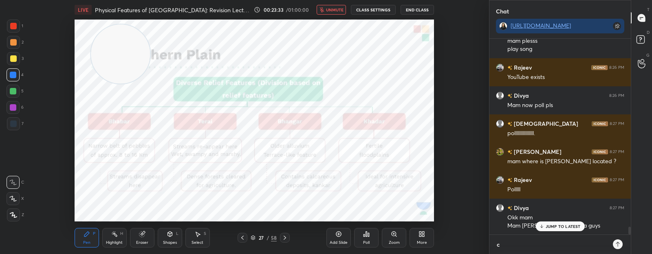
type textarea "ca"
type textarea "x"
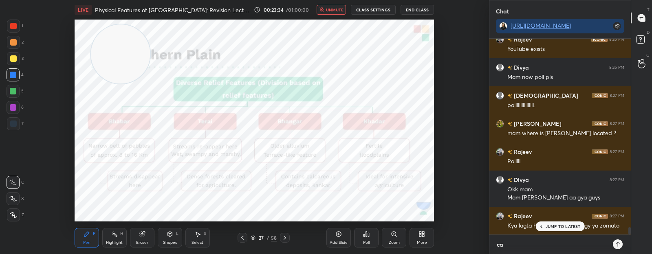
type textarea "c"
type textarea "x"
type textarea "2"
type textarea "x"
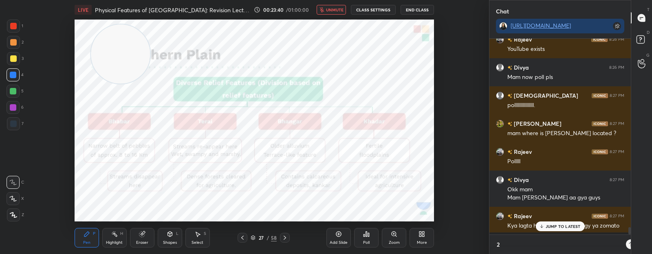
scroll to position [214, 139]
type textarea "2"
type textarea "x"
type textarea "2 m"
type textarea "x"
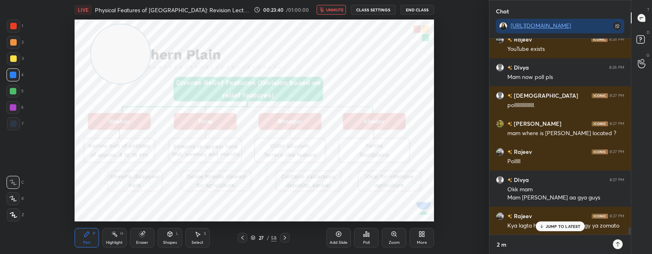
type textarea "2 mi"
type textarea "x"
type textarea "2 min"
type textarea "x"
type textarea "2 min"
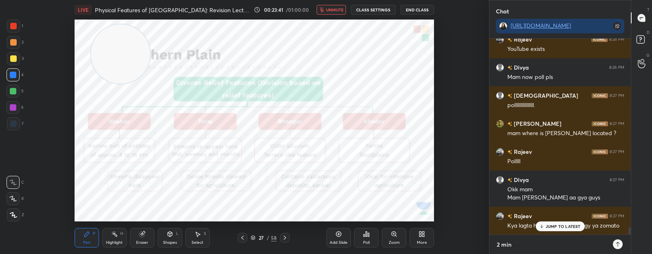
type textarea "x"
type textarea "2 min p"
type textarea "x"
type textarea "2 min pl"
type textarea "x"
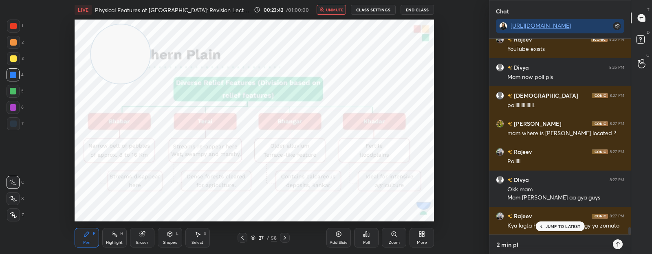
type textarea "2 min ple"
type textarea "x"
type textarea "2 min plea"
type textarea "x"
type textarea "2 min pleas"
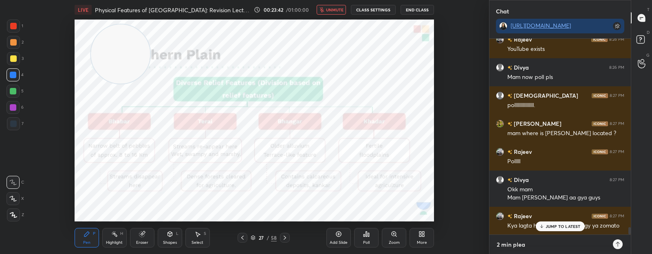
type textarea "x"
type textarea "2 min please"
type textarea "x"
type textarea "2 min please"
type textarea "x"
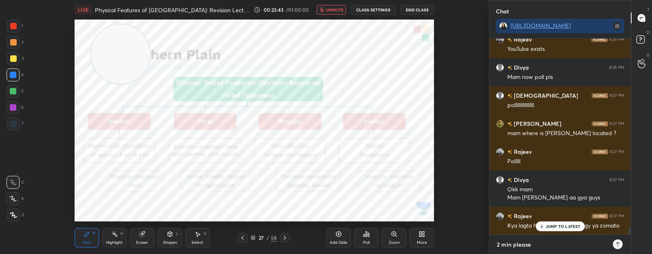
type textarea "2 min please s"
type textarea "x"
type textarea "2 min please so"
type textarea "x"
type textarea "2 min please som"
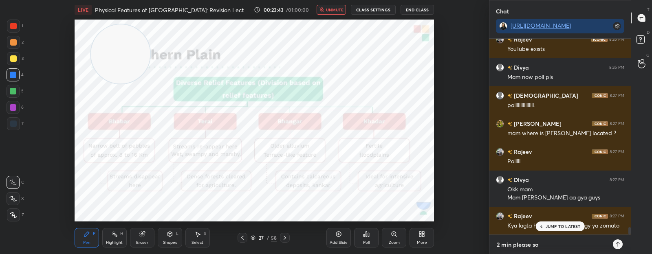
type textarea "x"
type textarea "2 min please some"
type textarea "x"
type textarea "2 min please somet"
type textarea "x"
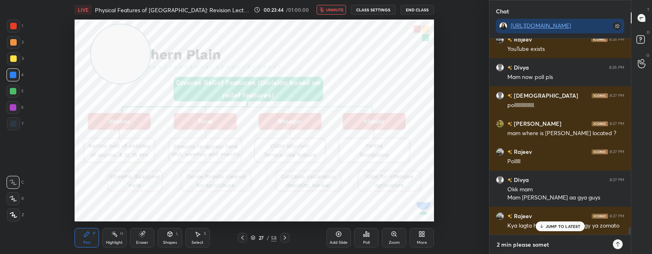
type textarea "2 min please someth"
type textarea "x"
type textarea "2 min please somethi"
type textarea "x"
type textarea "2 min please somethin"
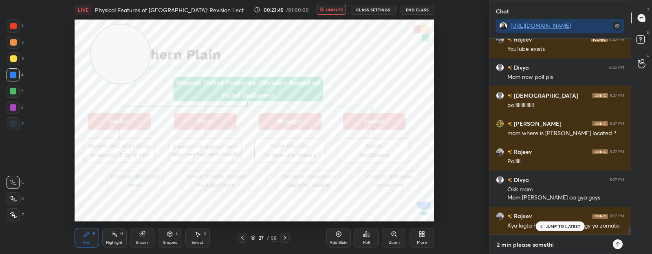
type textarea "x"
type textarea "2 min please something"
type textarea "x"
type textarea "2 min please something"
type textarea "x"
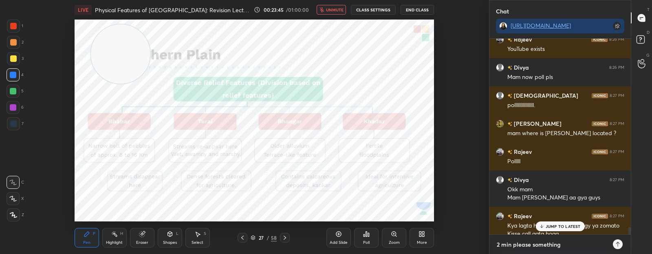
scroll to position [4914, 0]
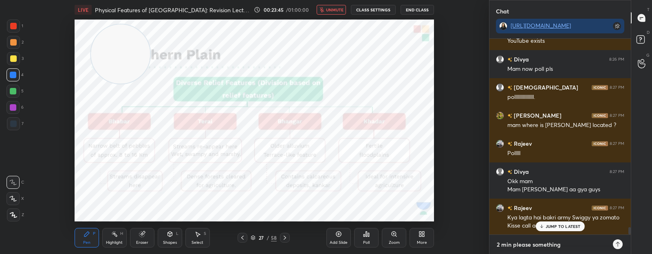
type textarea "2 min please something u"
type textarea "x"
type textarea "2 min please something ur"
type textarea "x"
type textarea "2 min please something urg"
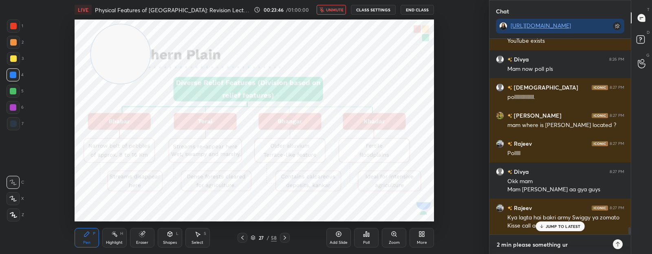
type textarea "x"
type textarea "2 min please something urge"
type textarea "x"
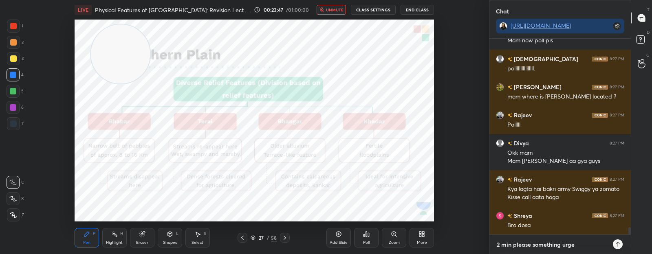
type textarea "2 min please something urgen"
type textarea "x"
type textarea "2 min please something urgent"
type textarea "x"
type textarea "2 min please something urgent"
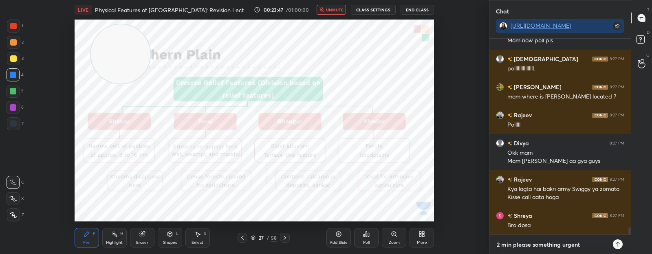
type textarea "x"
type textarea "2 min please something urgent c"
type textarea "x"
type textarea "2 min please something urgent ca"
type textarea "x"
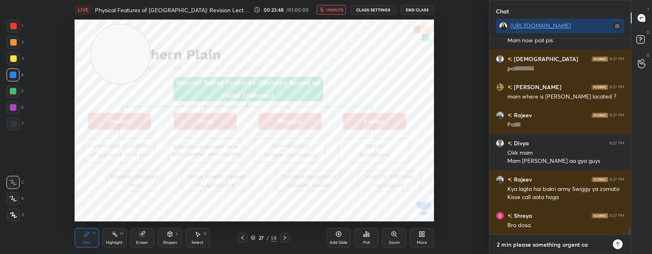
type textarea "2 min please something urgent cam"
type textarea "x"
type textarea "2 min please something urgent came"
type textarea "x"
type textarea "2 min please something urgent came"
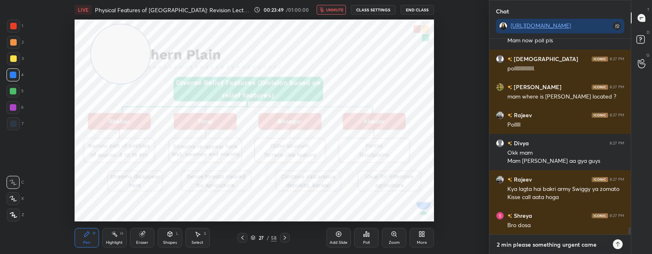
type textarea "x"
type textarea "2 min please something urgent came u"
type textarea "x"
type textarea "2 min please something urgent came up"
type textarea "x"
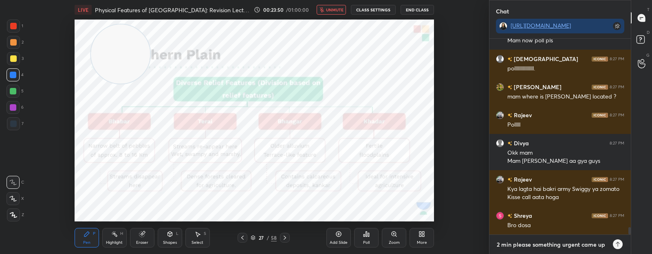
type textarea "2 min please something urgent came up\"
type textarea "x"
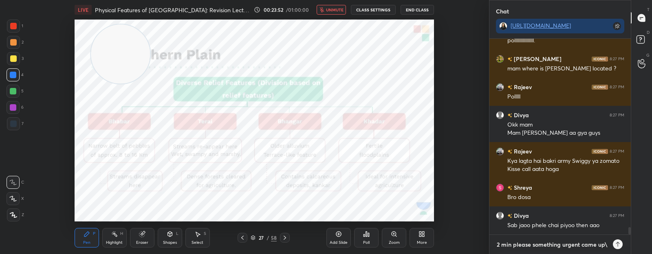
type textarea "2 min please something urgent came up"
type textarea "x"
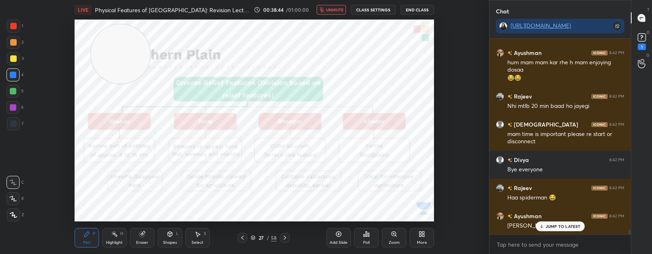
scroll to position [7449, 0]
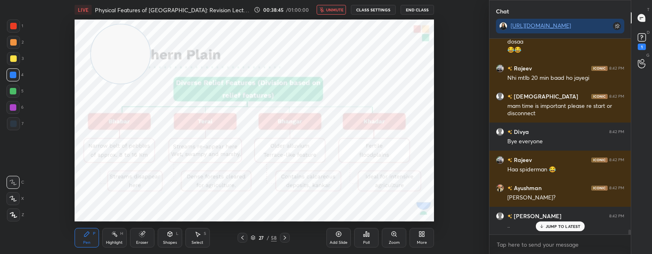
click at [416, 10] on button "End Class" at bounding box center [417, 10] width 33 height 10
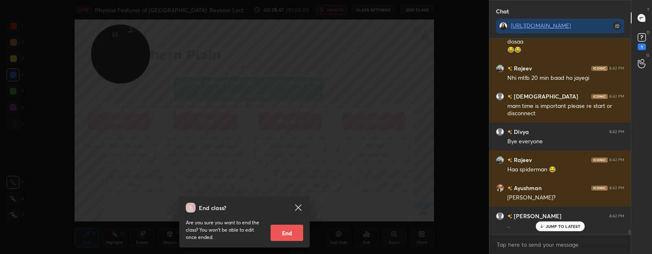
click at [282, 234] on button "End" at bounding box center [287, 233] width 33 height 16
type textarea "x"
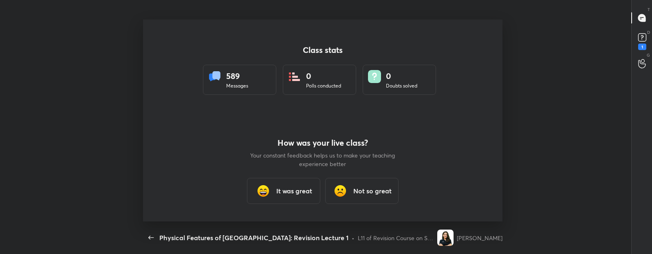
scroll to position [0, 0]
click at [0, 75] on div "Class stats 589 Messages 0 Polls conducted 0 Doubts solved How was your live cl…" at bounding box center [322, 121] width 645 height 202
